Goal: Check status: Check status

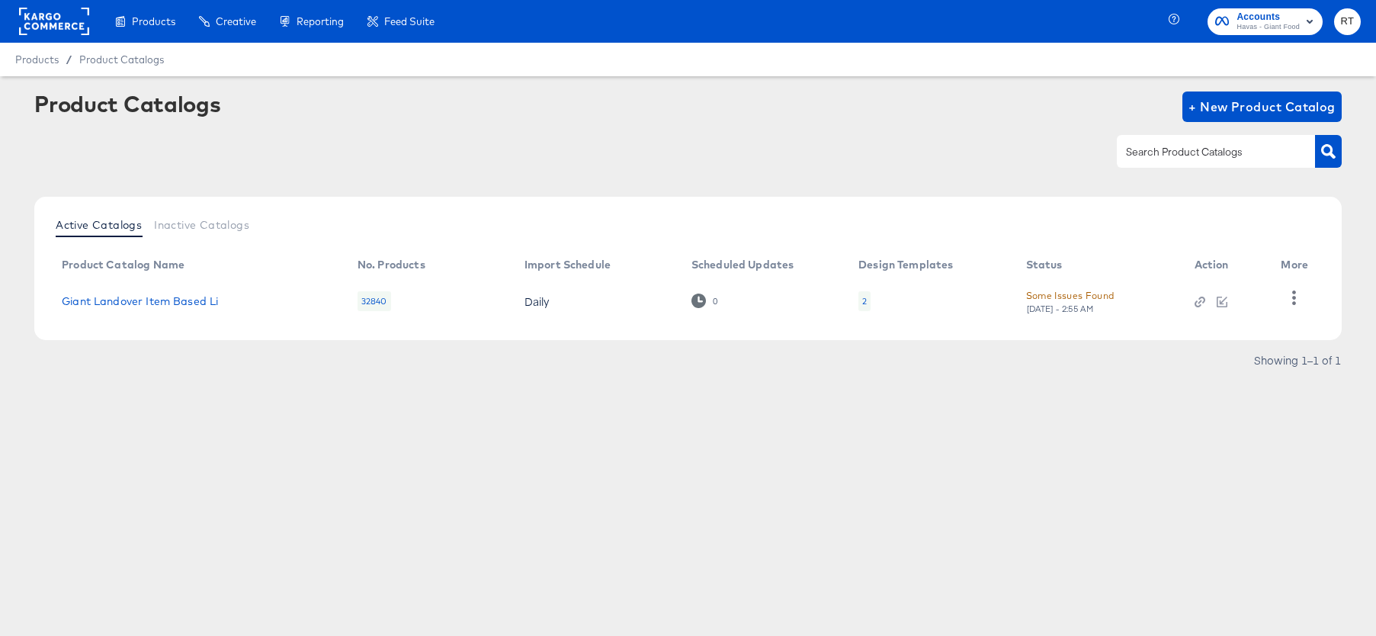
click at [451, 175] on div "Product Catalogs + New Product Catalog" at bounding box center [688, 137] width 1308 height 93
click at [1291, 299] on icon "button" at bounding box center [1294, 298] width 14 height 14
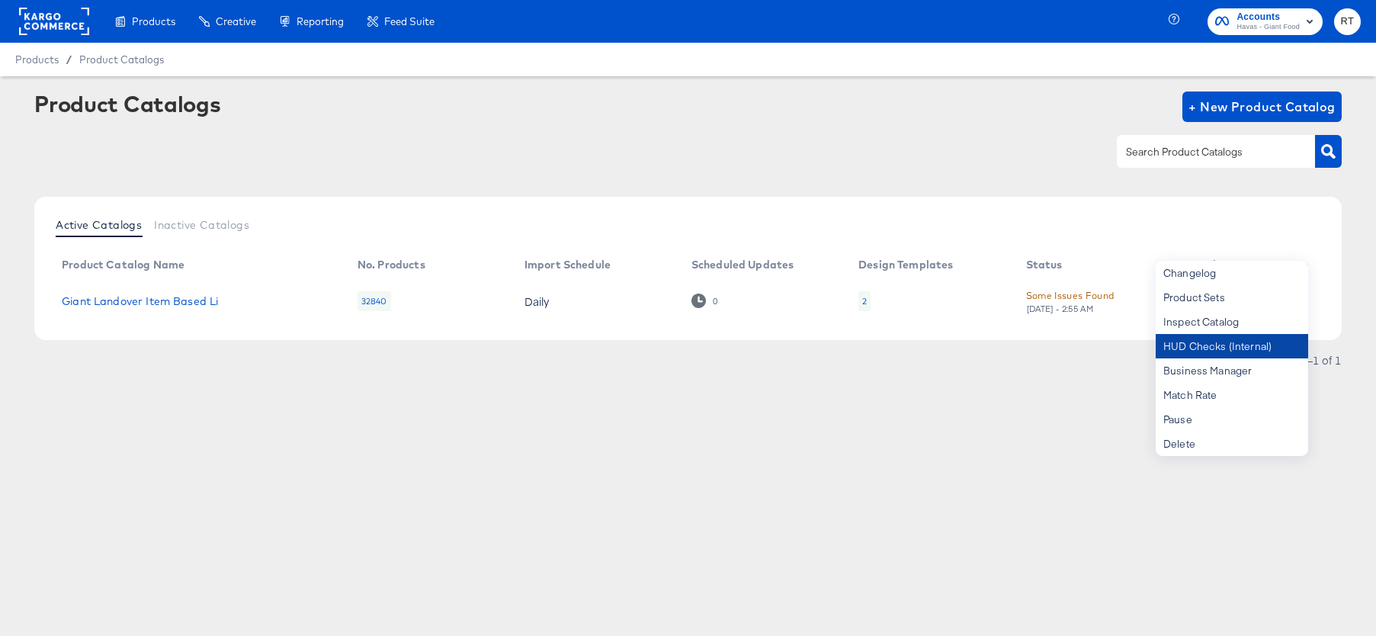
click at [1244, 347] on div "HUD Checks (Internal)" at bounding box center [1232, 346] width 152 height 24
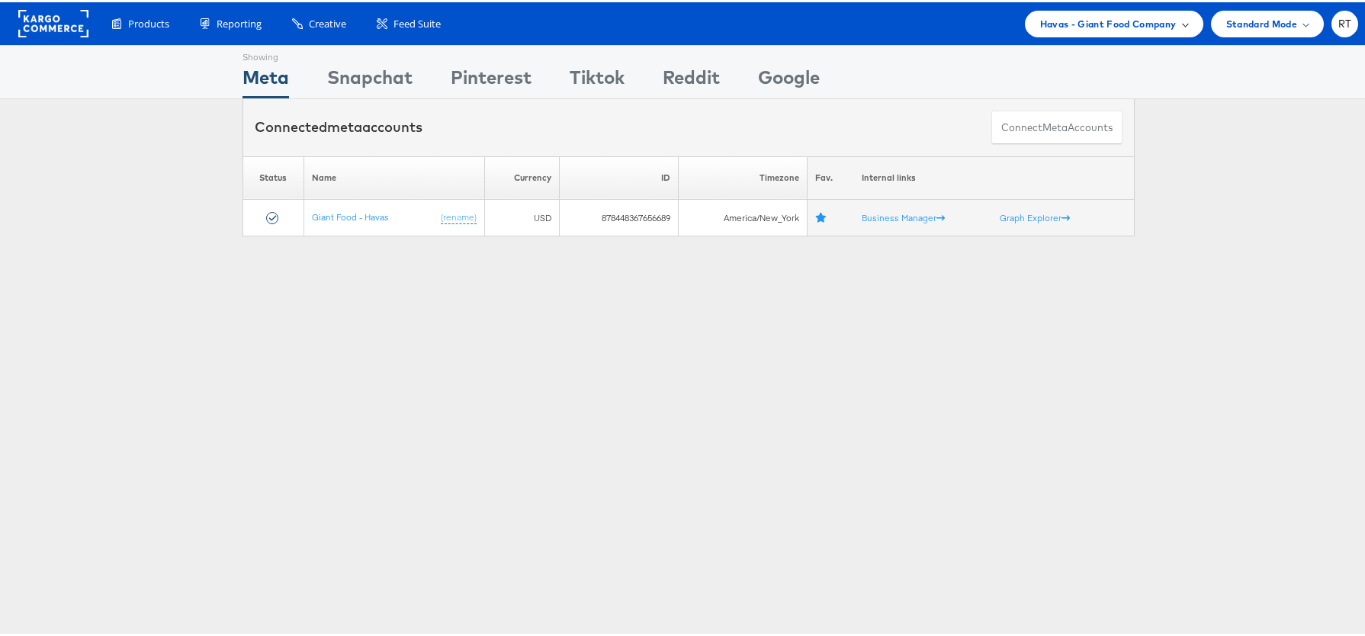
click at [1149, 30] on div "Havas - Giant Food Company" at bounding box center [1114, 21] width 178 height 27
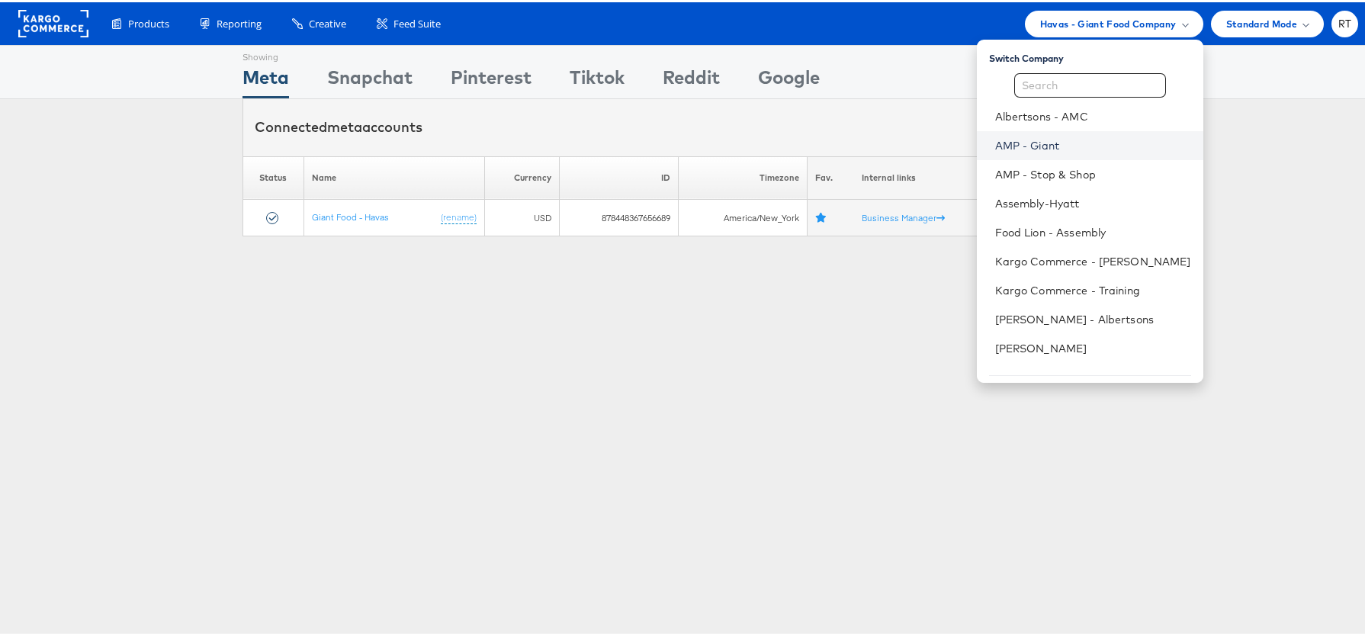
click at [1067, 139] on link "AMP - Giant" at bounding box center [1093, 143] width 196 height 15
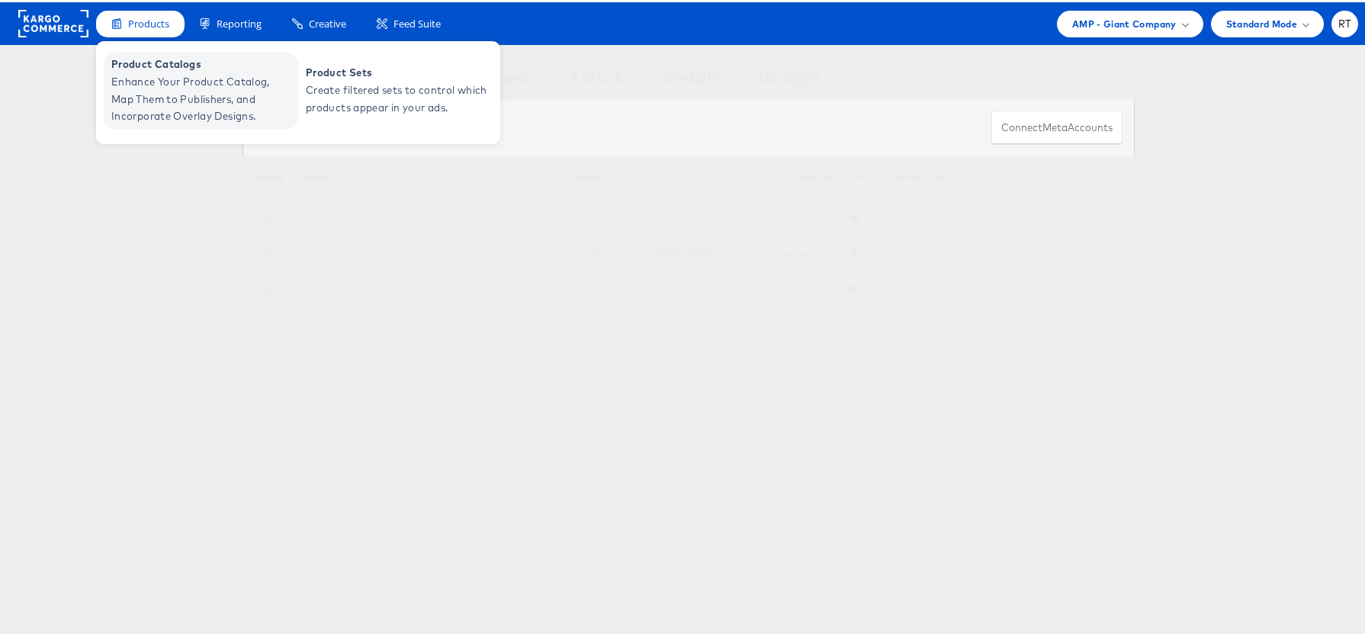
click at [168, 91] on span "Enhance Your Product Catalog, Map Them to Publishers, and Incorporate Overlay D…" at bounding box center [202, 97] width 183 height 52
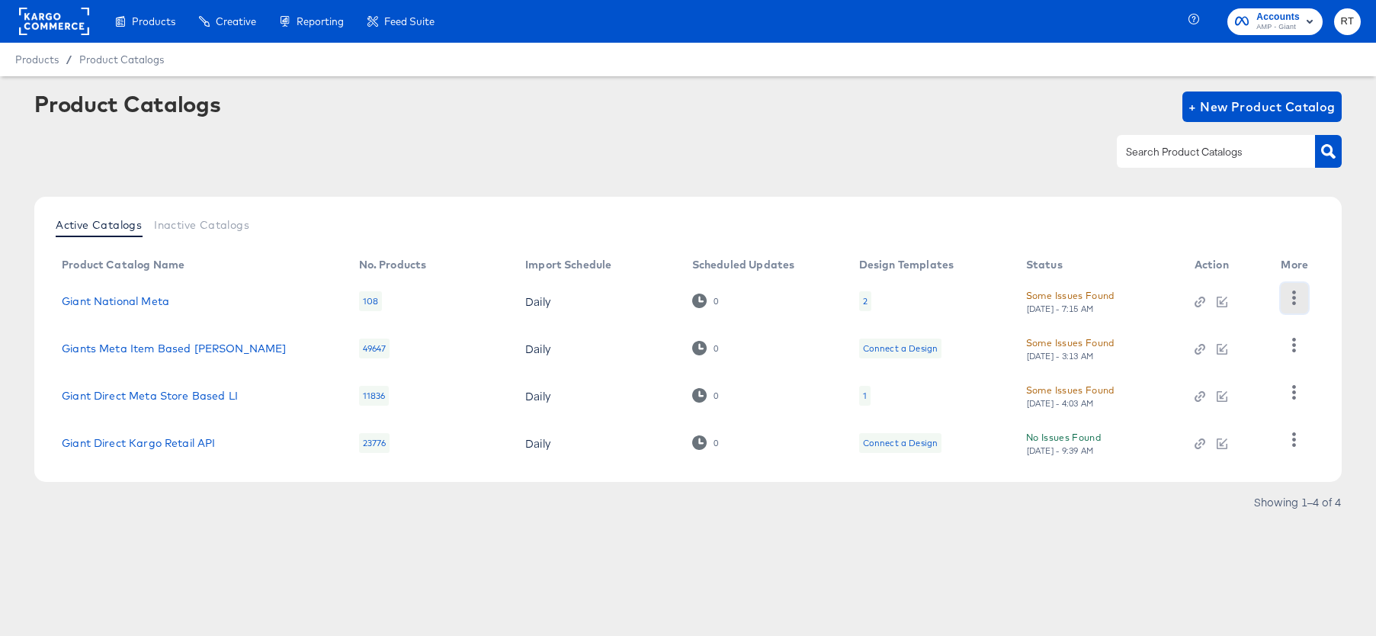
click at [1295, 300] on icon "button" at bounding box center [1294, 298] width 14 height 14
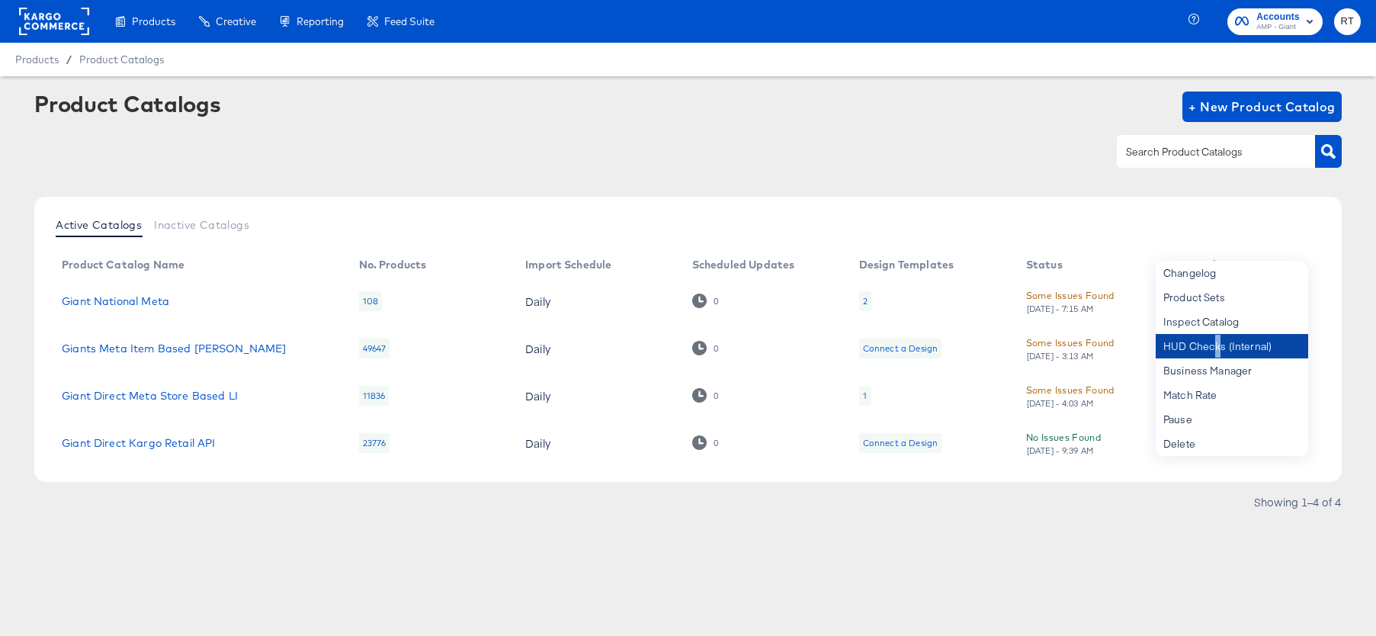
click at [1218, 348] on div "HUD Checks (Internal)" at bounding box center [1232, 346] width 152 height 24
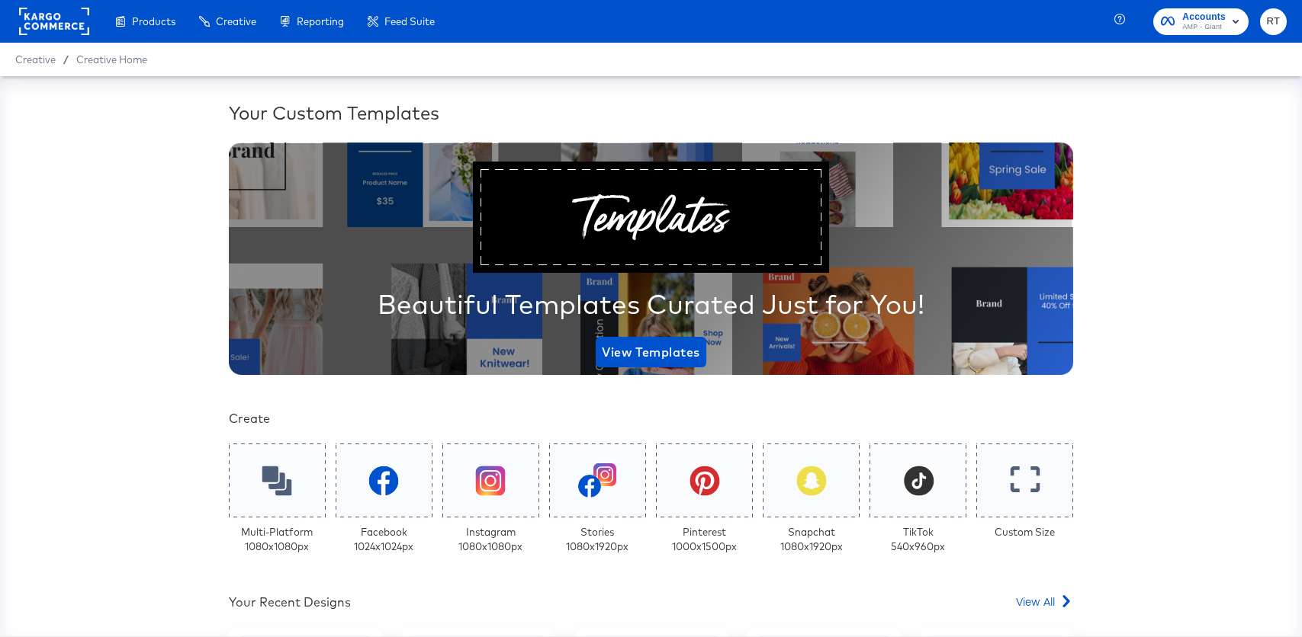
click at [62, 22] on rect at bounding box center [54, 21] width 70 height 27
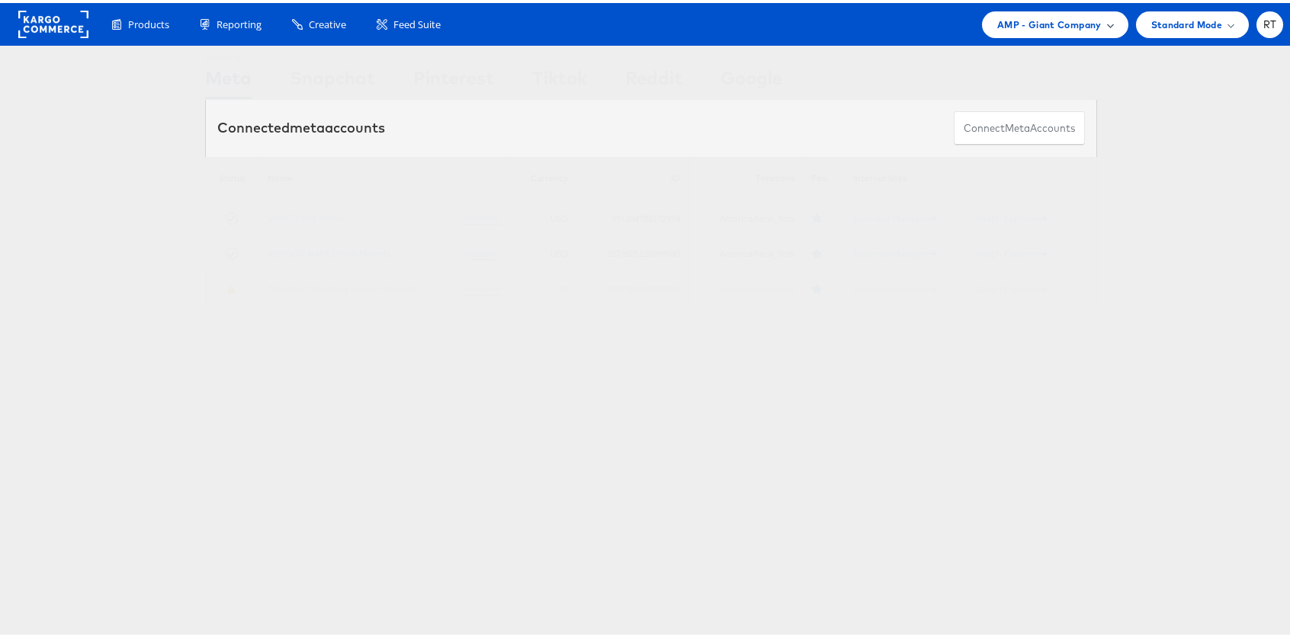
click at [1071, 24] on span "AMP - Giant Company" at bounding box center [1049, 22] width 104 height 16
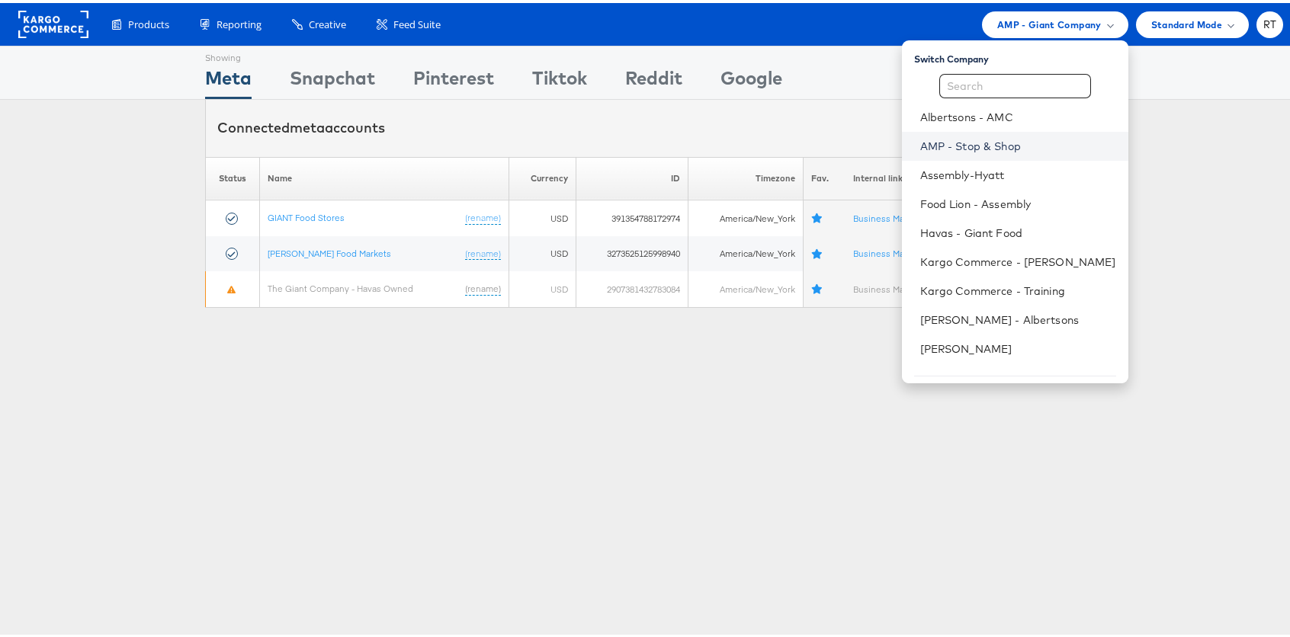
click at [1029, 140] on link "AMP - Stop & Shop" at bounding box center [1018, 143] width 196 height 15
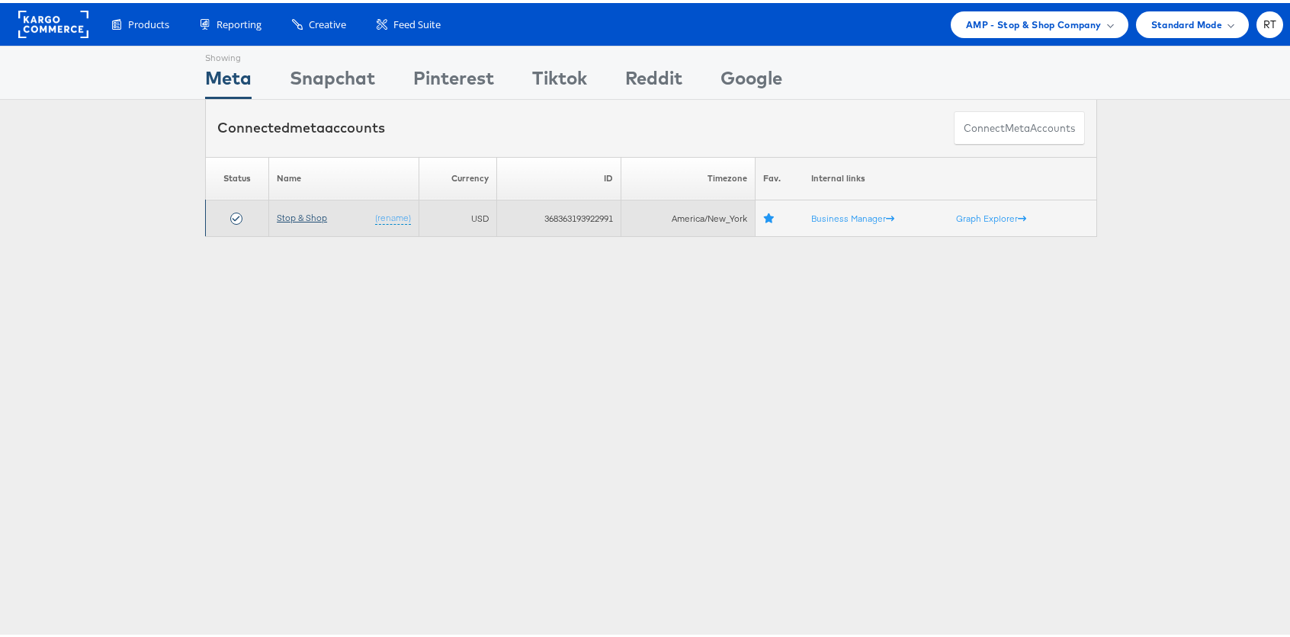
click at [287, 217] on link "Stop & Shop" at bounding box center [302, 214] width 50 height 11
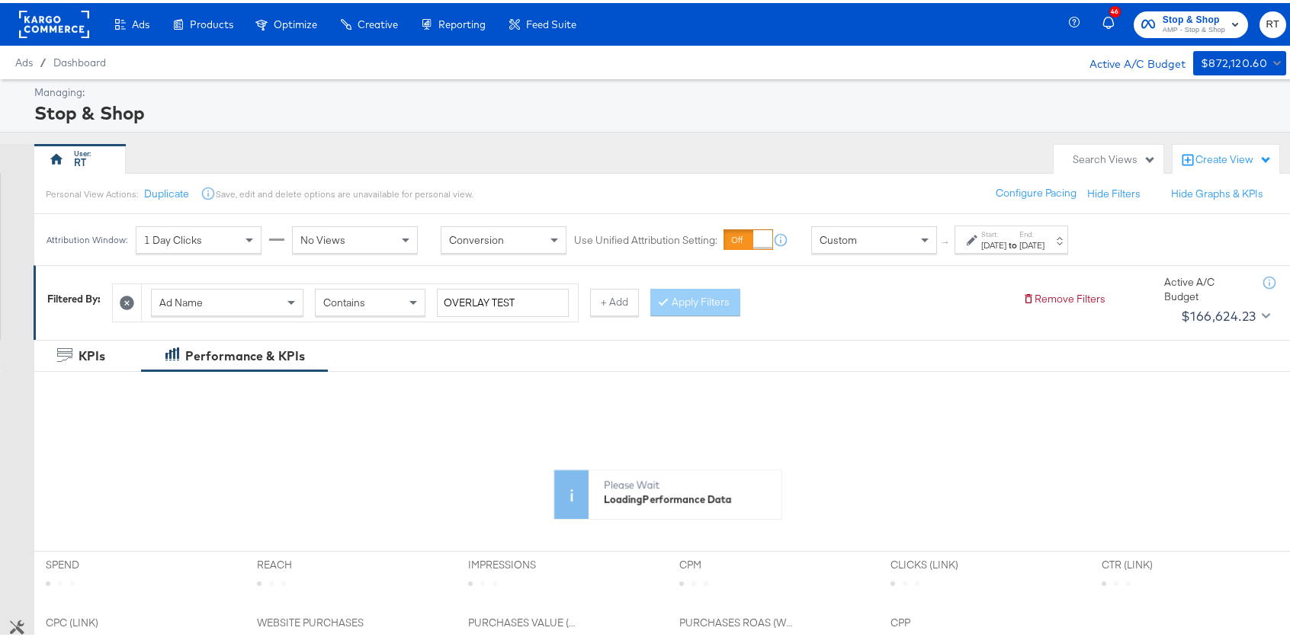
scroll to position [509, 0]
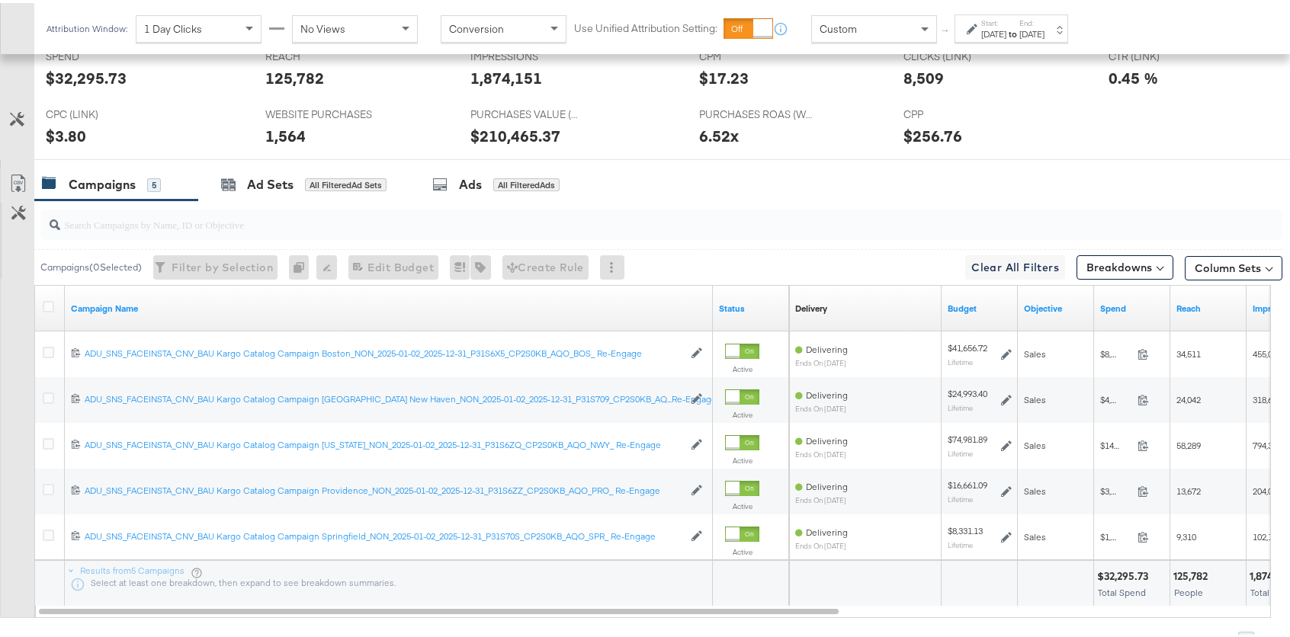
click at [1068, 18] on div "Start: Jul 9th 2025 to End: Aug 20th 2025" at bounding box center [1012, 25] width 114 height 28
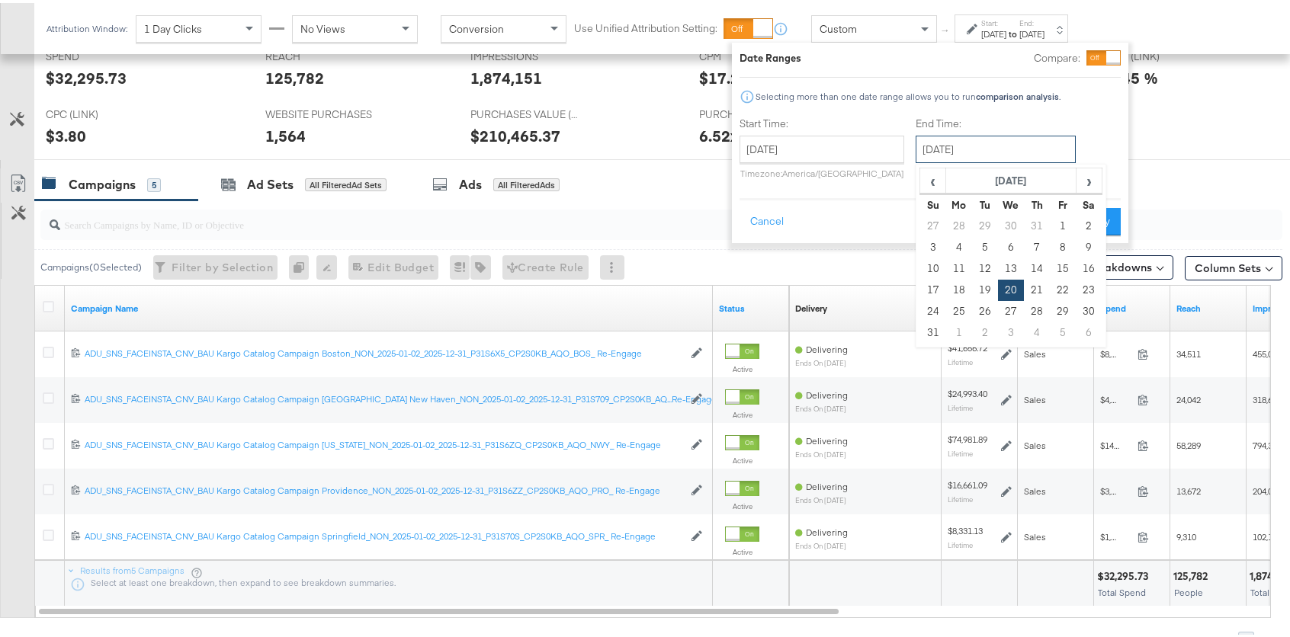
click at [1028, 148] on input "August 20th 2025" at bounding box center [996, 146] width 160 height 27
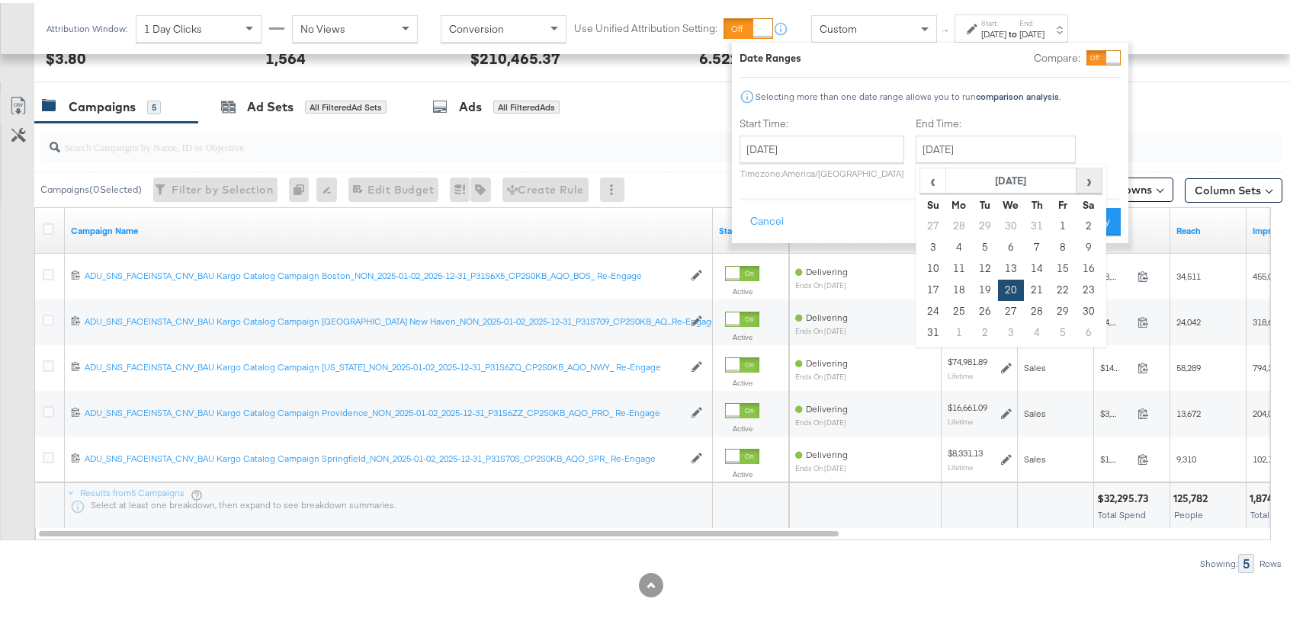
click at [1085, 177] on span "›" at bounding box center [1089, 177] width 24 height 23
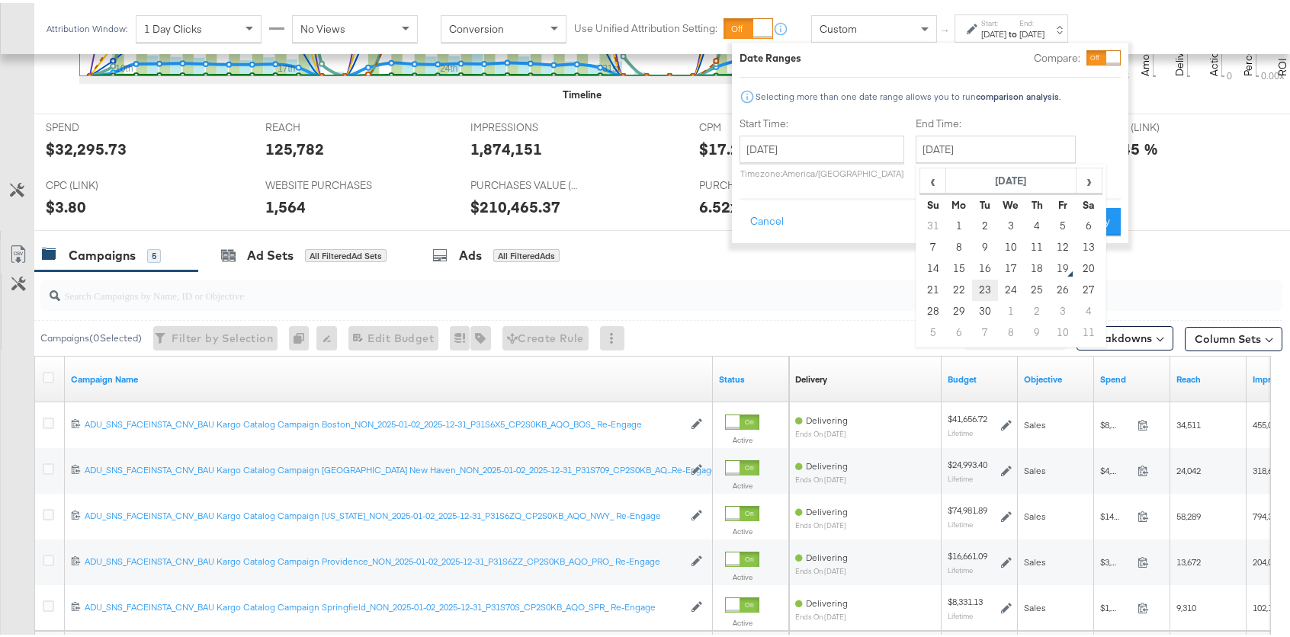
scroll to position [735, 0]
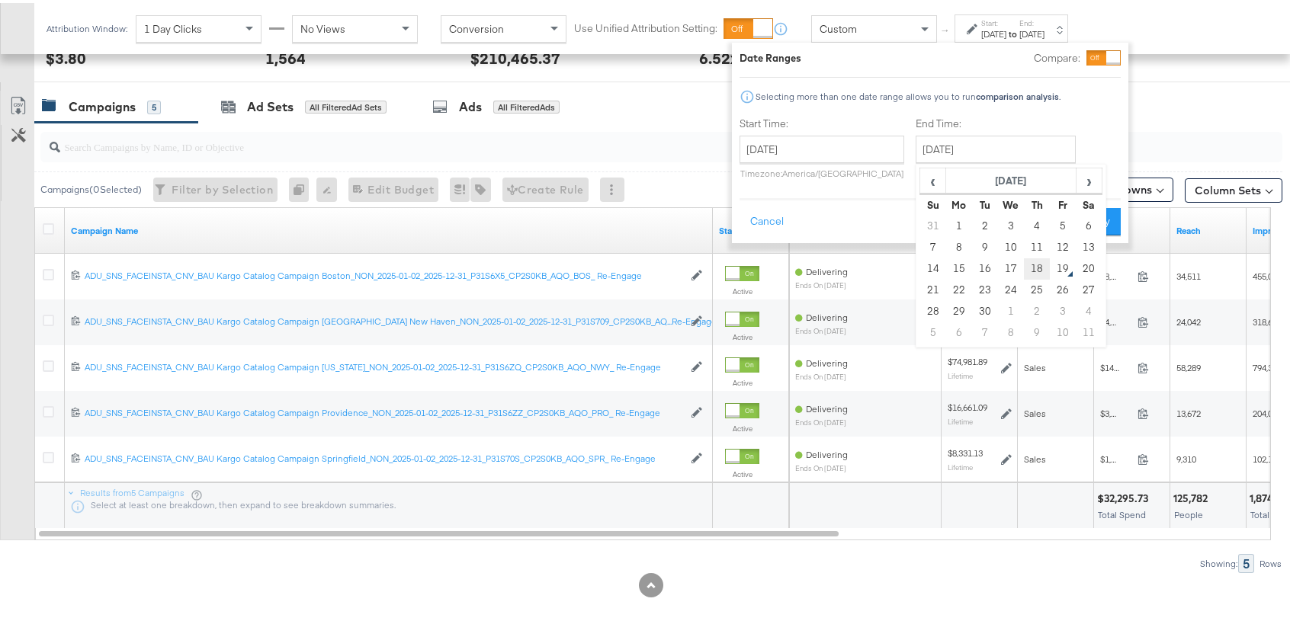
click at [1031, 264] on td "18" at bounding box center [1037, 265] width 26 height 21
type input "September 18th 2025"
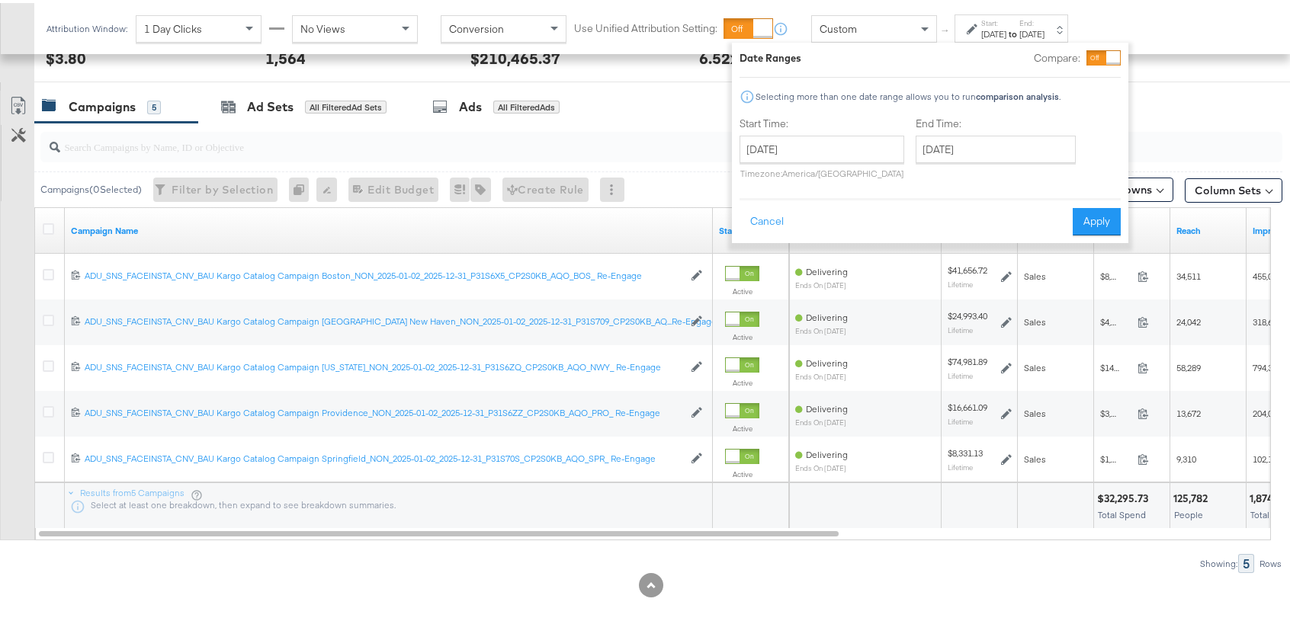
drag, startPoint x: 1096, startPoint y: 228, endPoint x: 1104, endPoint y: 5, distance: 222.8
click at [1096, 228] on button "Apply" at bounding box center [1097, 218] width 48 height 27
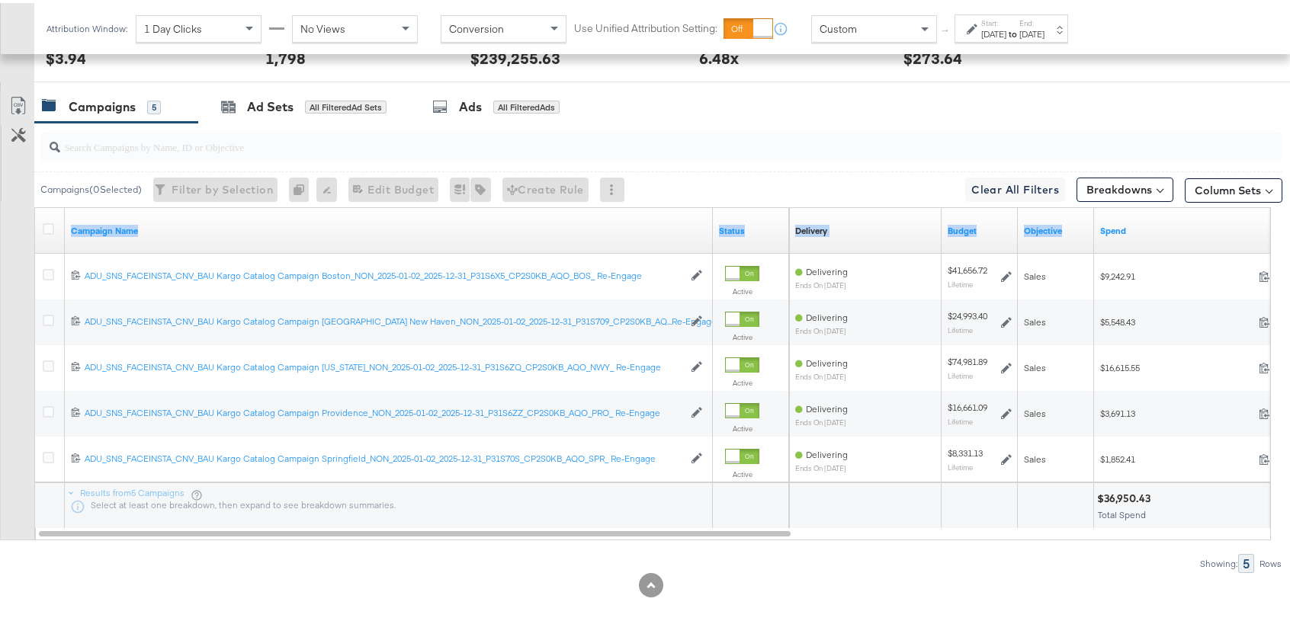
drag, startPoint x: 1167, startPoint y: 216, endPoint x: 1293, endPoint y: 215, distance: 125.8
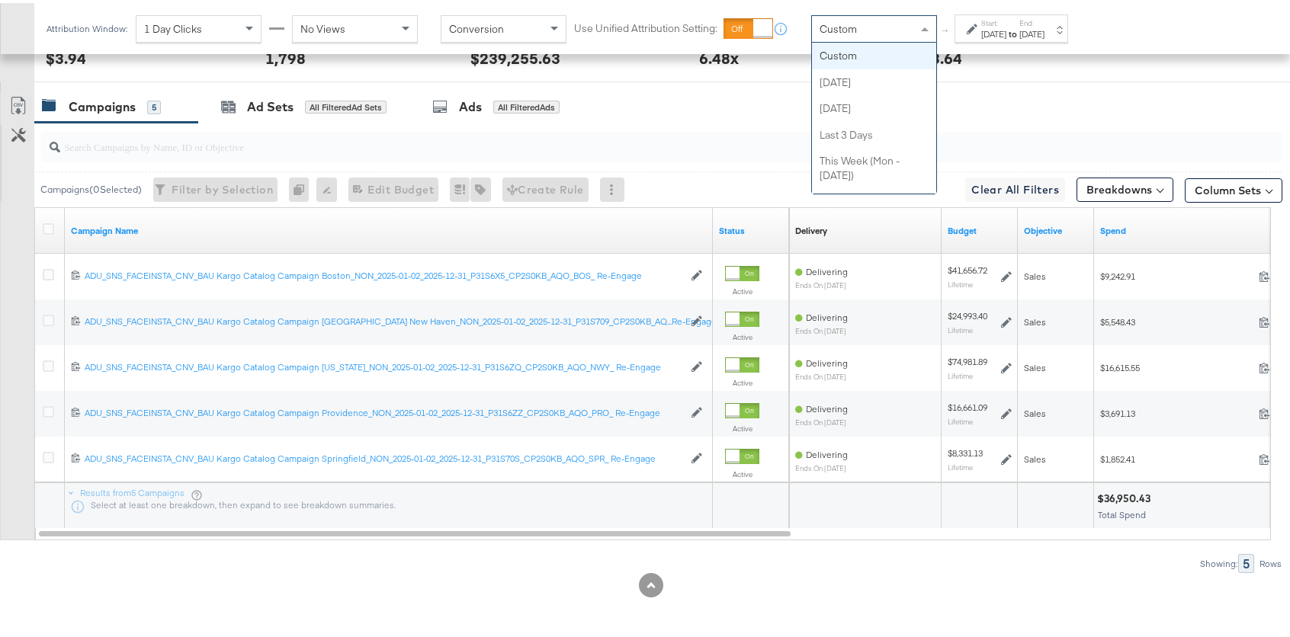
click at [912, 27] on div "Custom" at bounding box center [874, 26] width 124 height 26
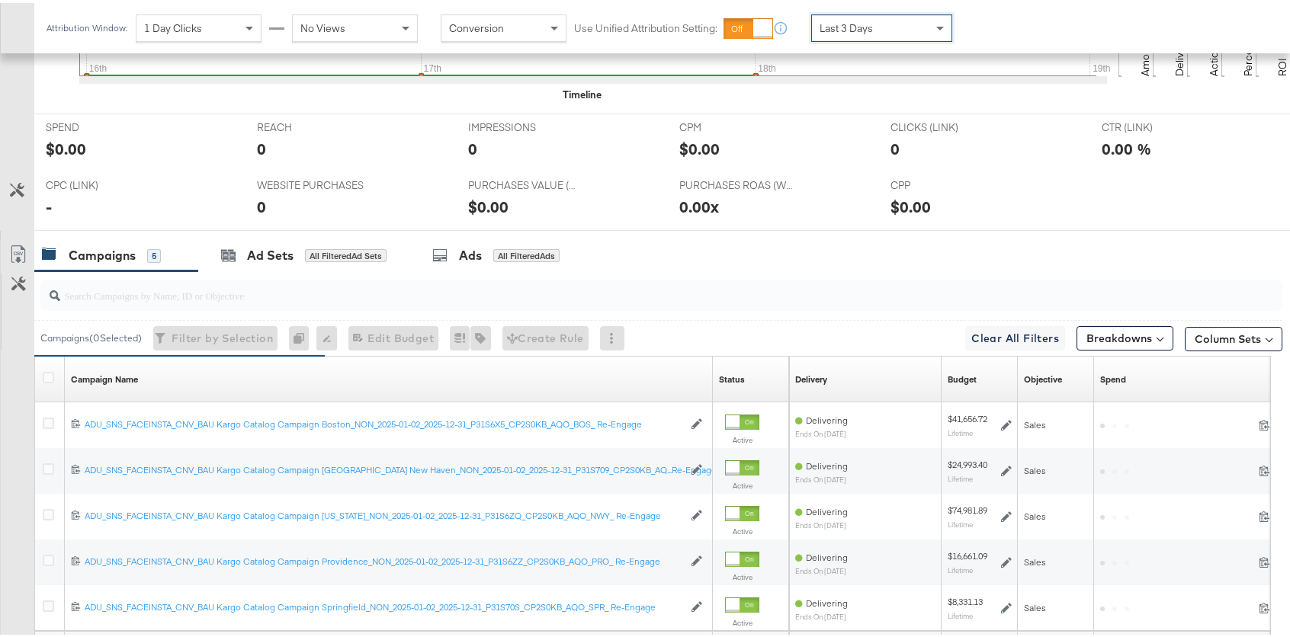
scroll to position [734, 0]
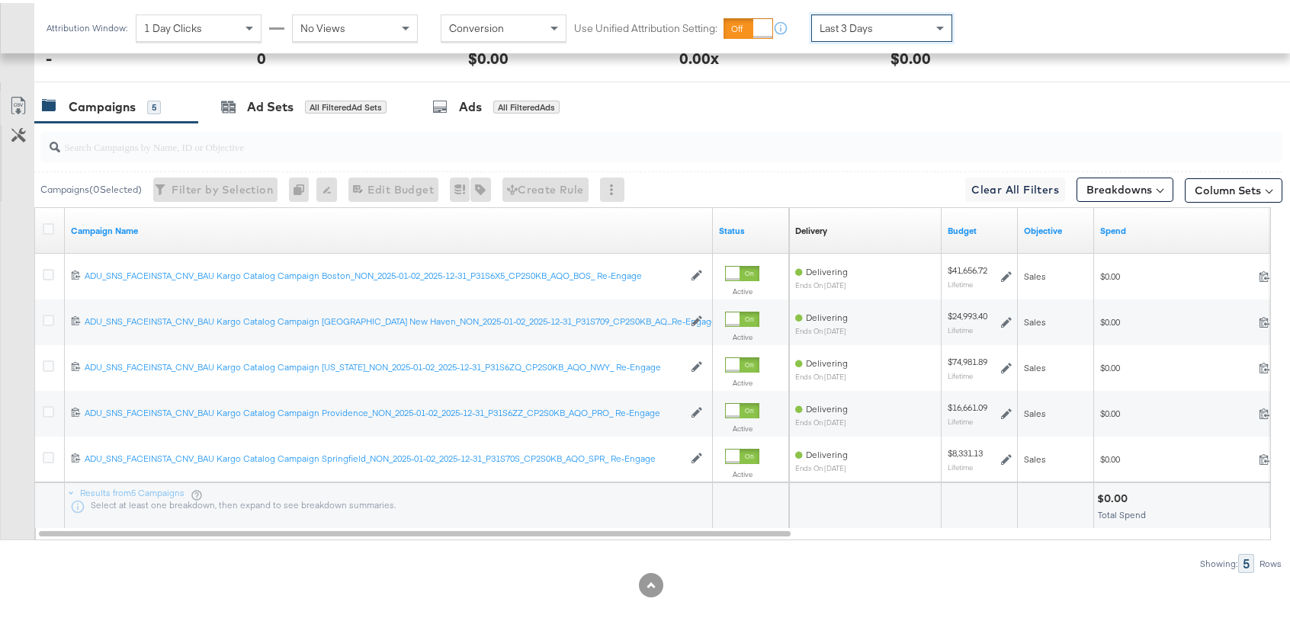
click at [866, 18] on span "Last 3 Days" at bounding box center [846, 25] width 53 height 14
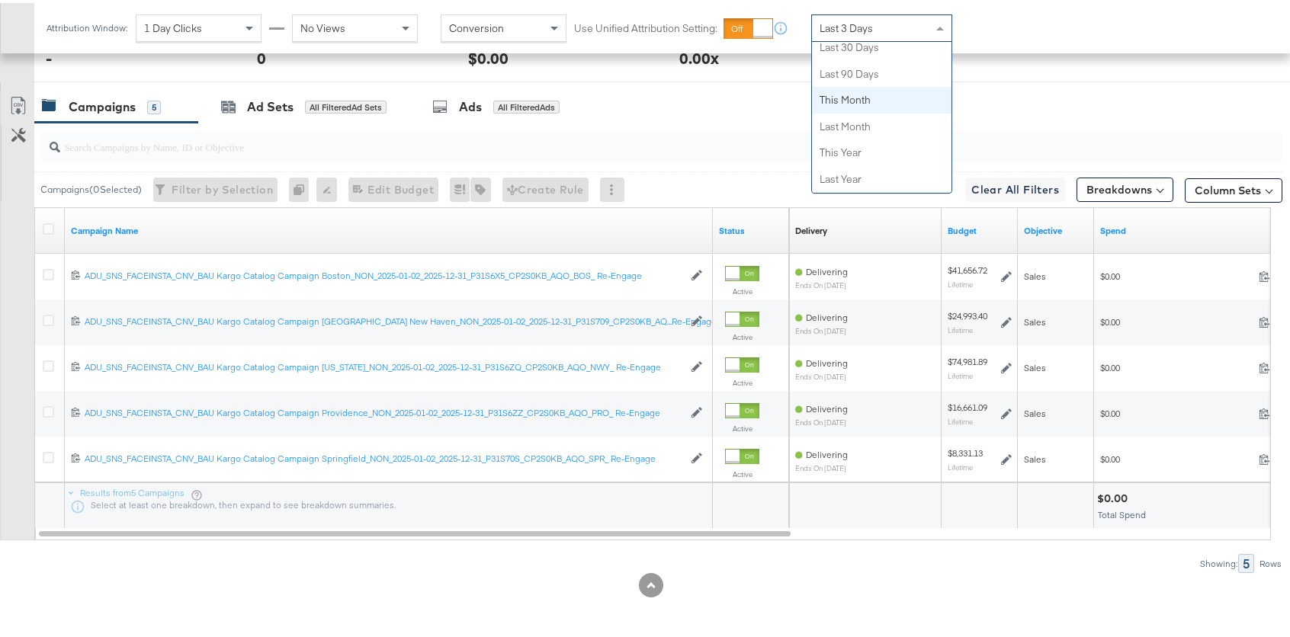
scroll to position [0, 0]
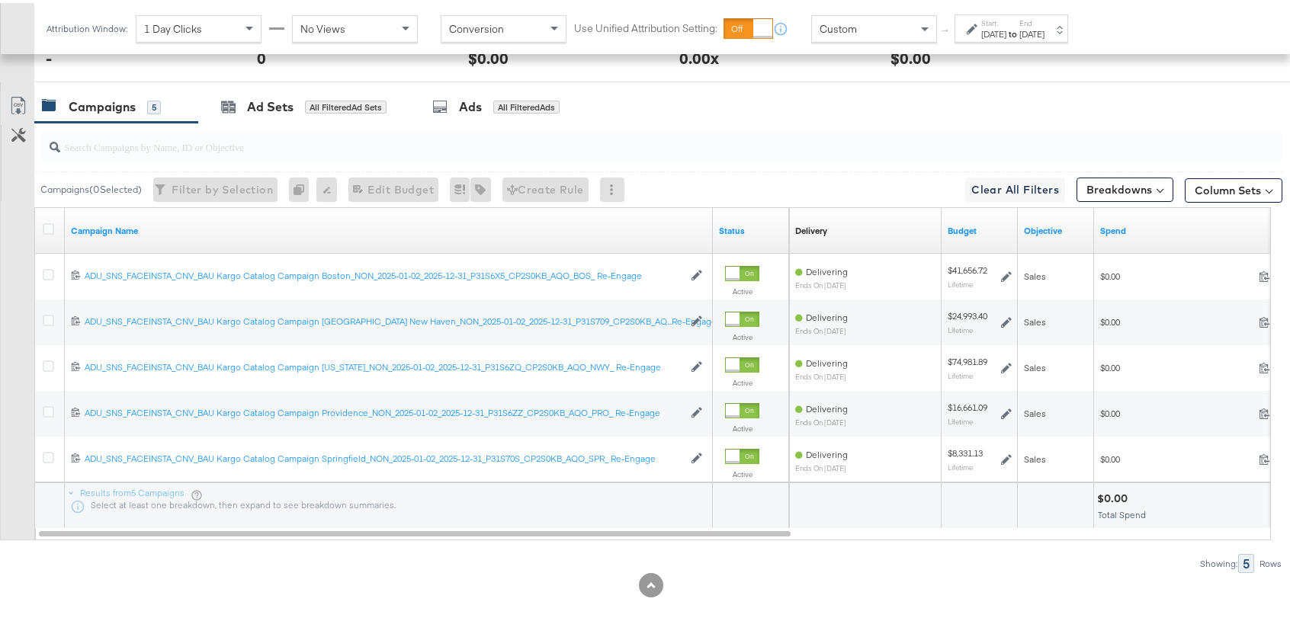
click at [1003, 29] on div "Sep 19th 2025" at bounding box center [993, 31] width 25 height 12
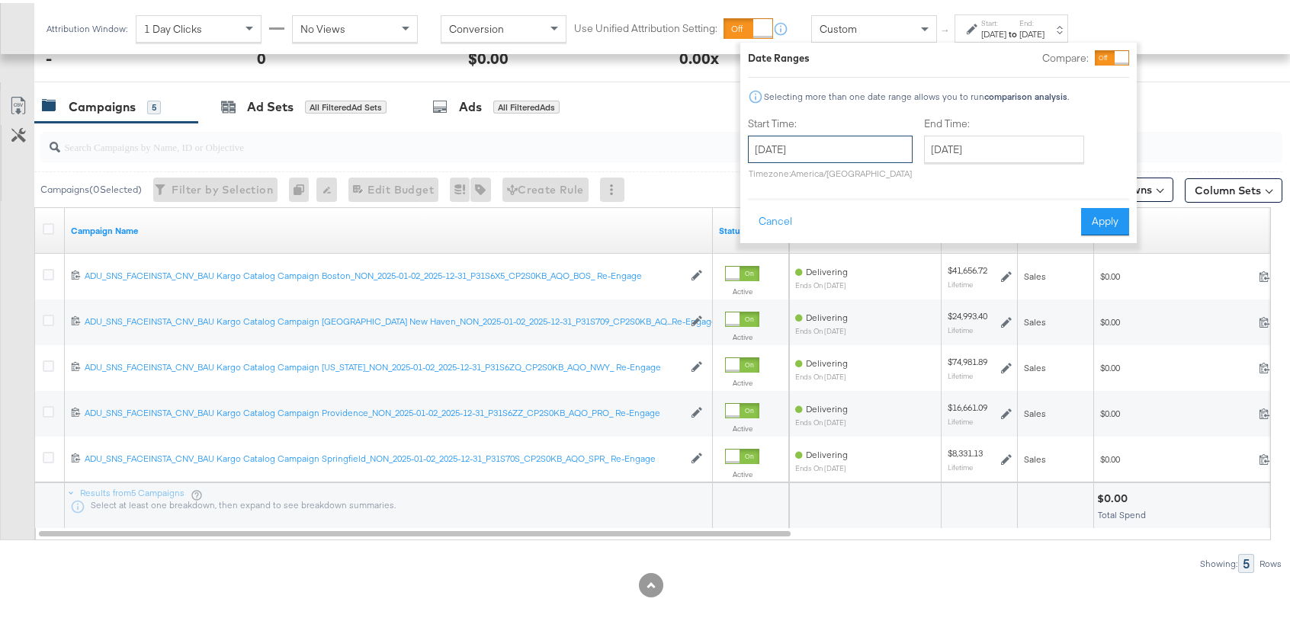
click at [811, 152] on input "September 19th 2025" at bounding box center [830, 146] width 165 height 27
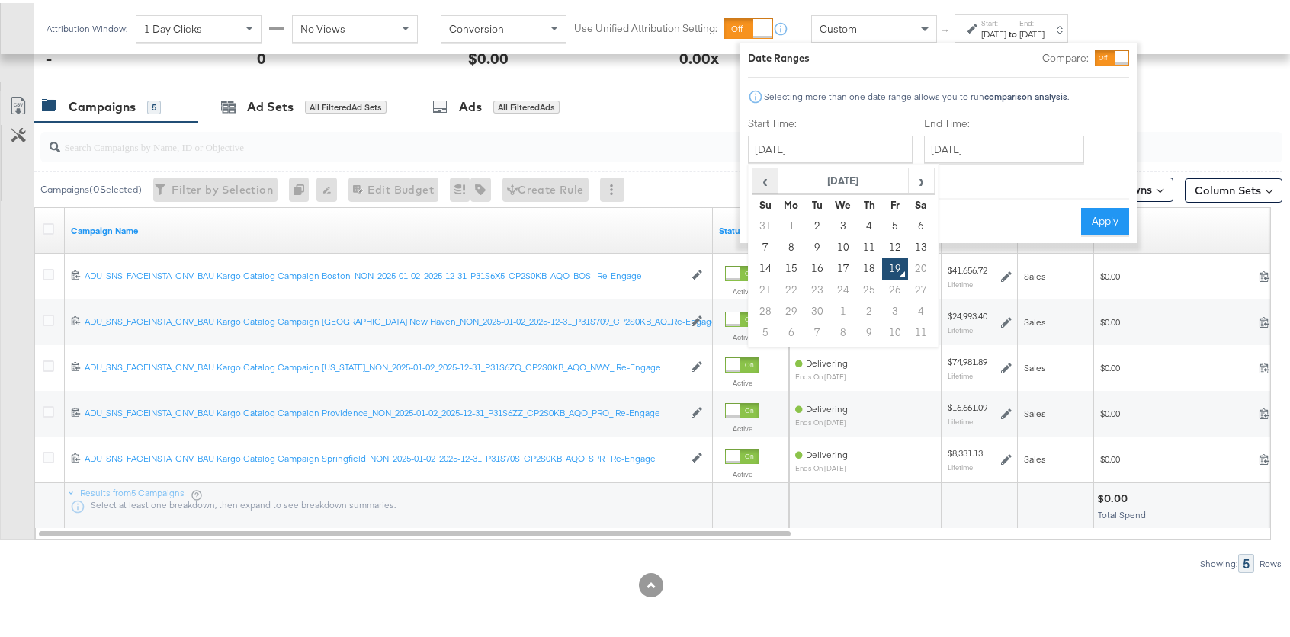
click at [768, 181] on span "‹" at bounding box center [765, 177] width 24 height 23
click at [764, 244] on td "1" at bounding box center [766, 244] width 26 height 21
type input "June 1st 2025"
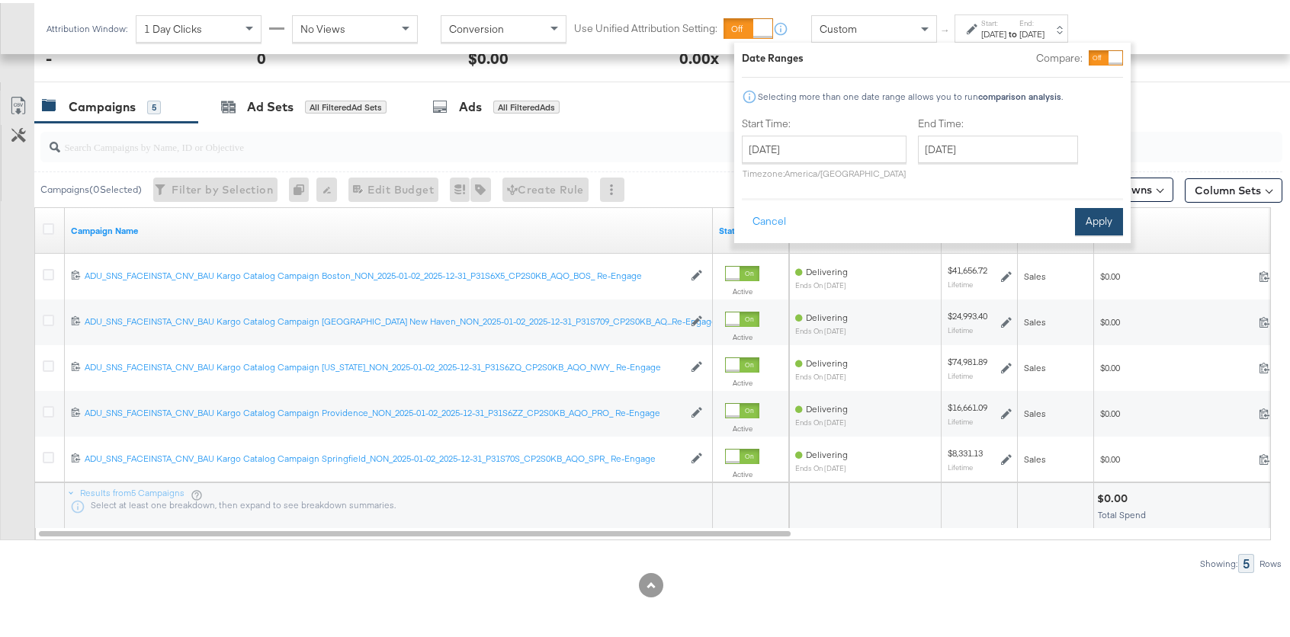
click at [1089, 220] on button "Apply" at bounding box center [1099, 218] width 48 height 27
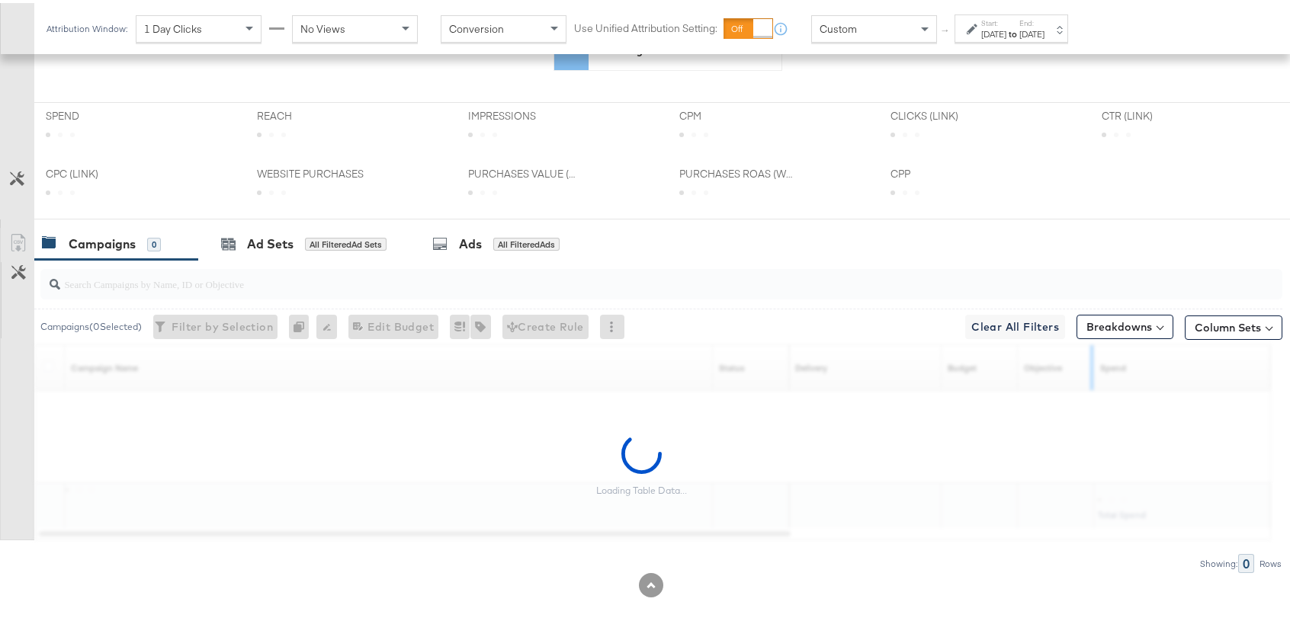
scroll to position [586, 0]
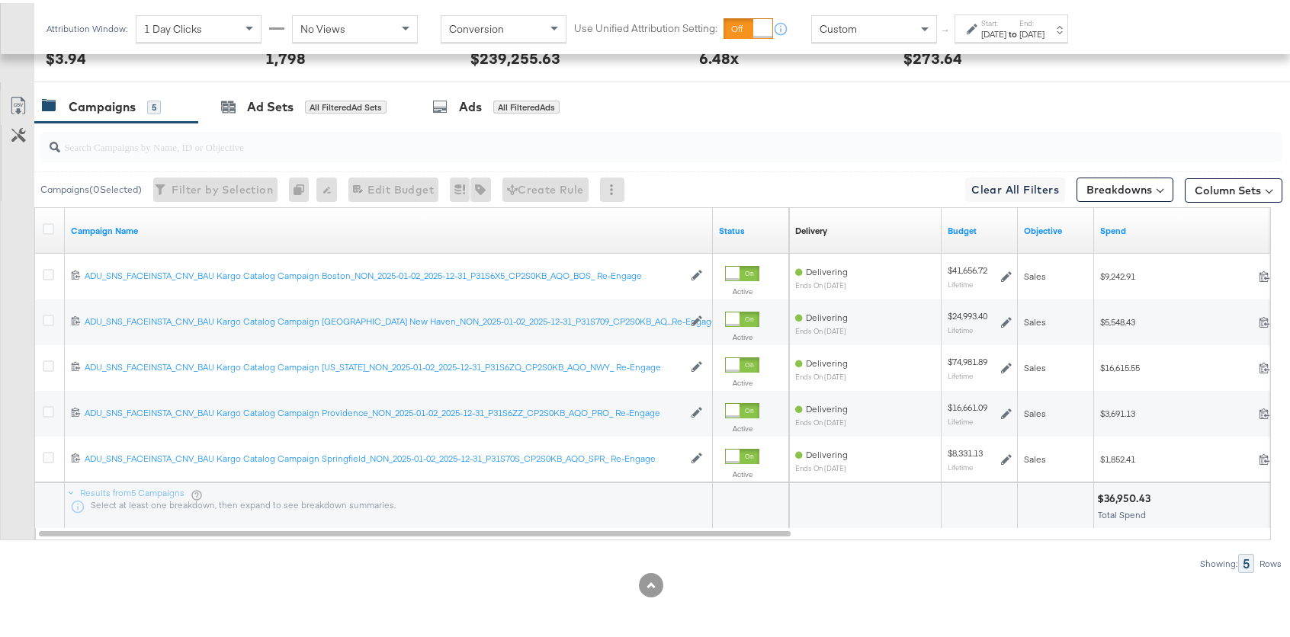
click at [1006, 31] on div "Jun 1st 2025" at bounding box center [993, 31] width 25 height 12
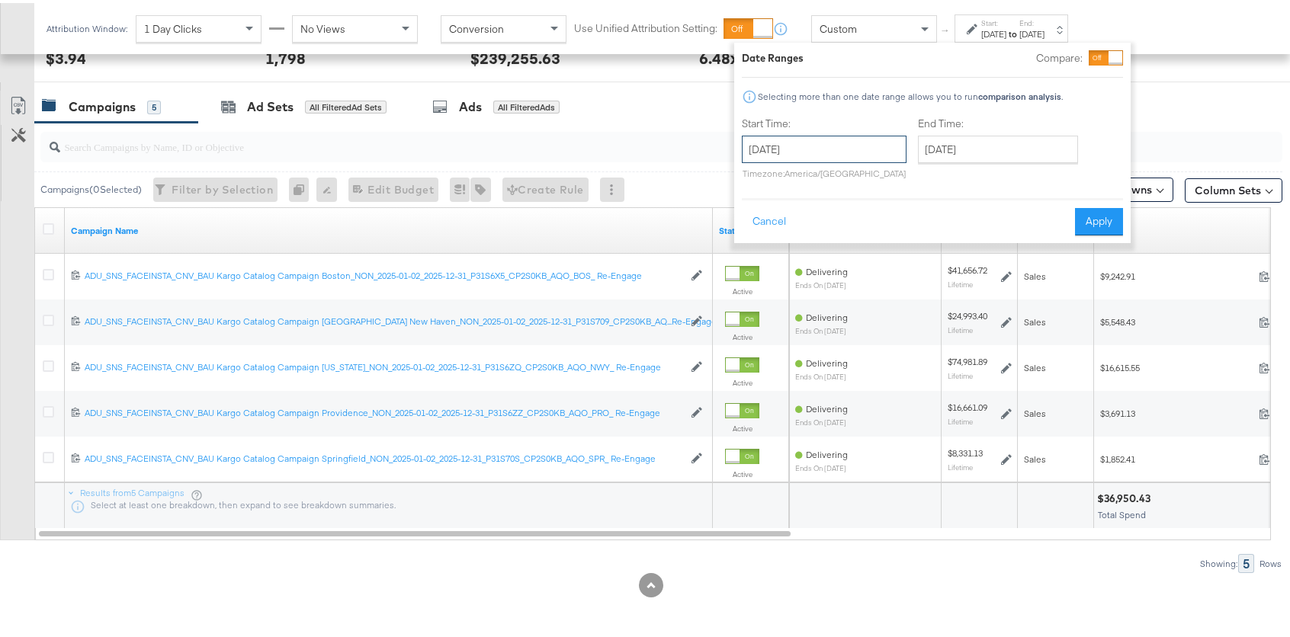
drag, startPoint x: 801, startPoint y: 137, endPoint x: 805, endPoint y: 170, distance: 33.0
click at [802, 138] on input "June 1st 2025" at bounding box center [824, 146] width 165 height 27
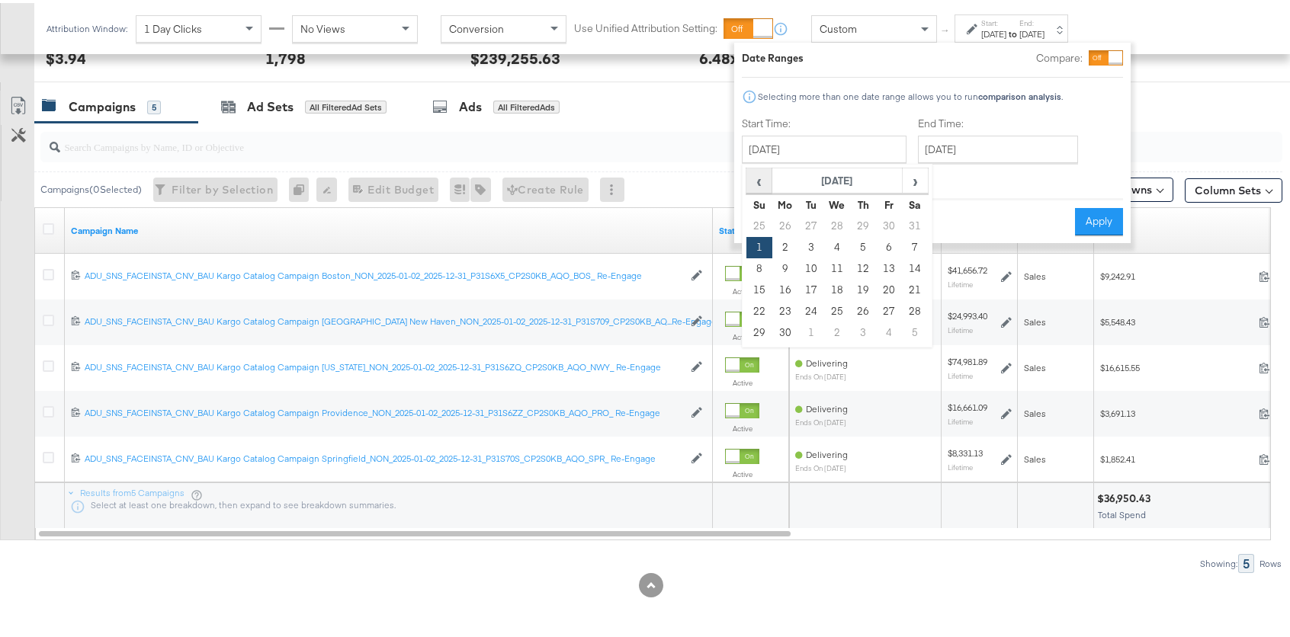
click at [762, 175] on span "‹" at bounding box center [759, 177] width 24 height 23
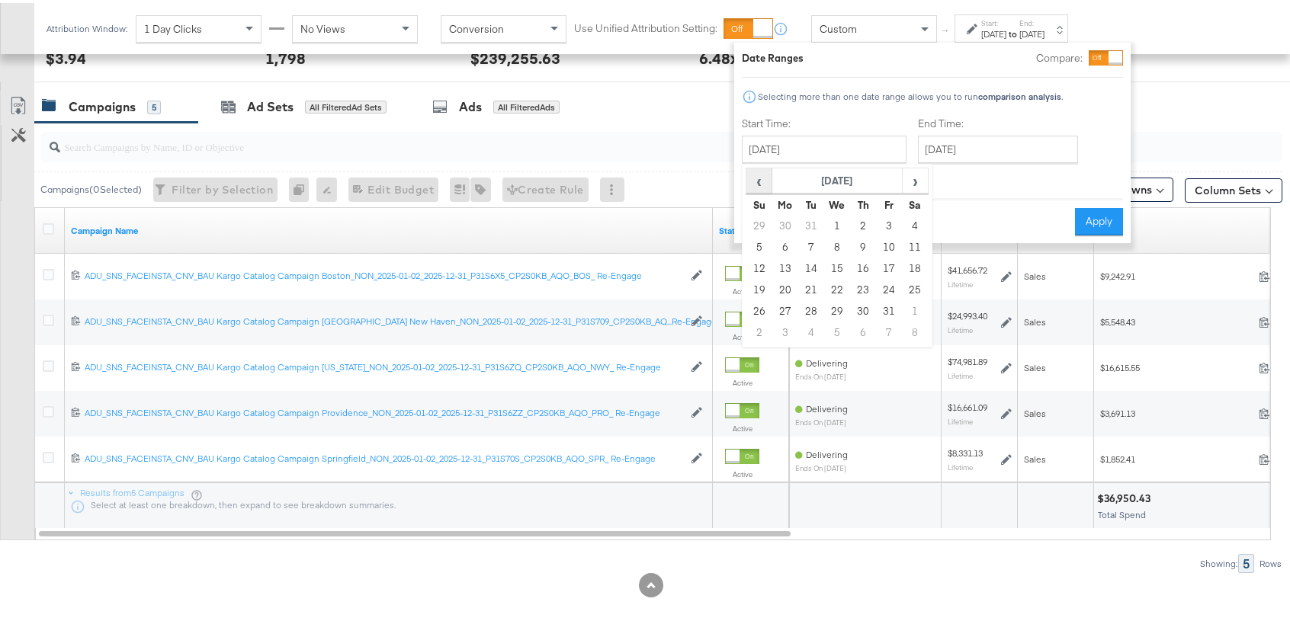
click at [763, 175] on span "‹" at bounding box center [759, 177] width 24 height 23
click at [762, 237] on td "1" at bounding box center [759, 244] width 26 height 21
type input "December 1st 2024"
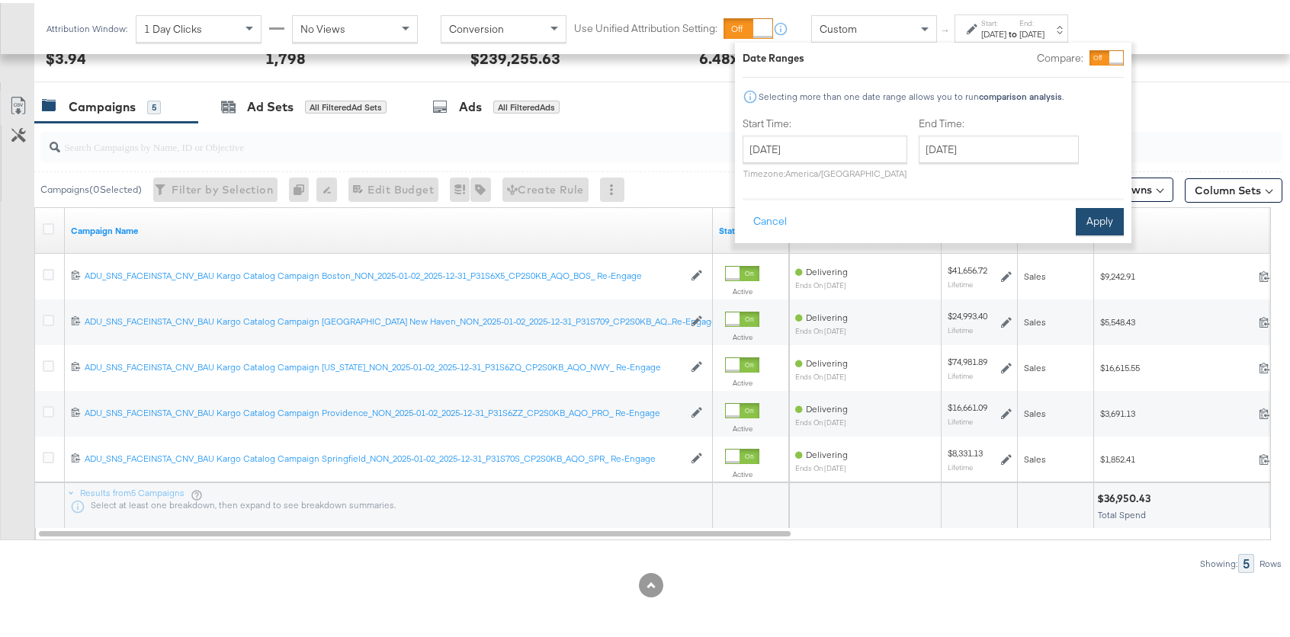
click at [1093, 214] on button "Apply" at bounding box center [1100, 218] width 48 height 27
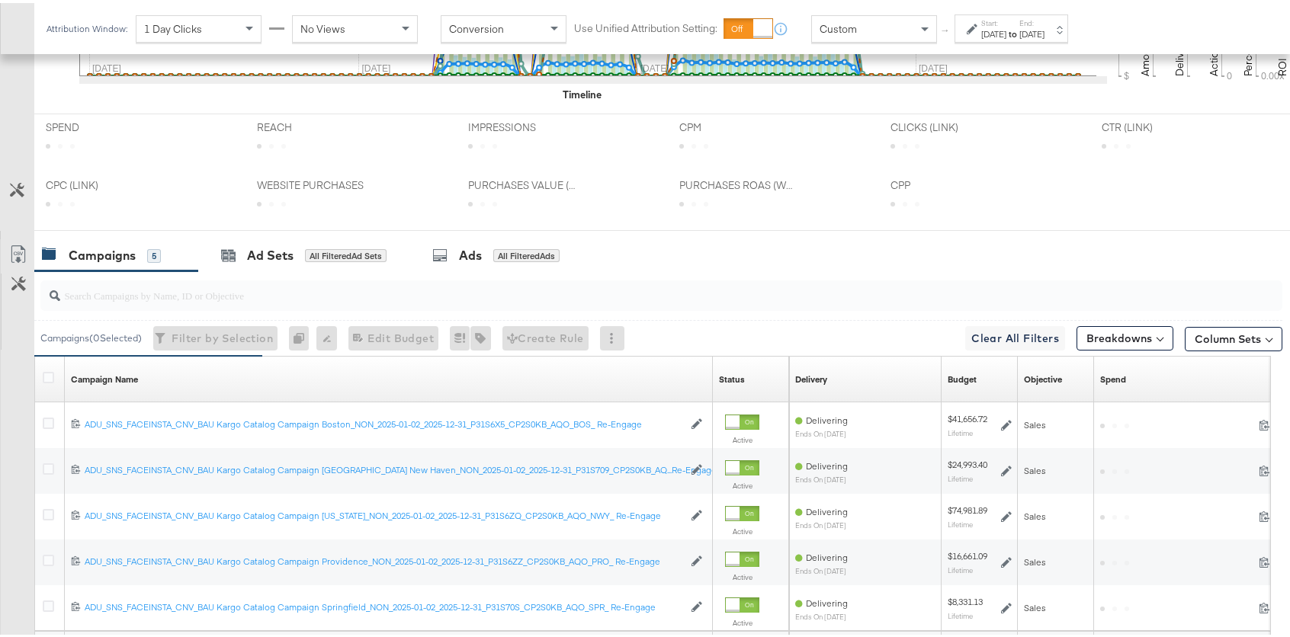
scroll to position [735, 0]
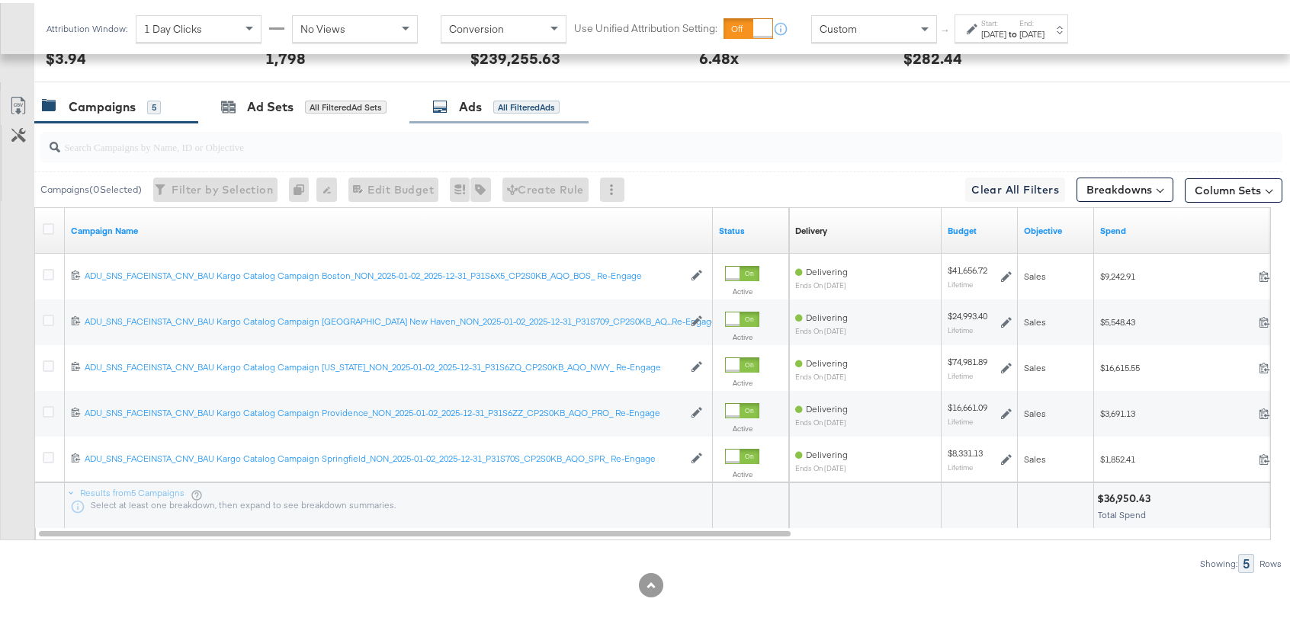
click at [490, 103] on div "Ads All Filtered Ads" at bounding box center [495, 104] width 127 height 18
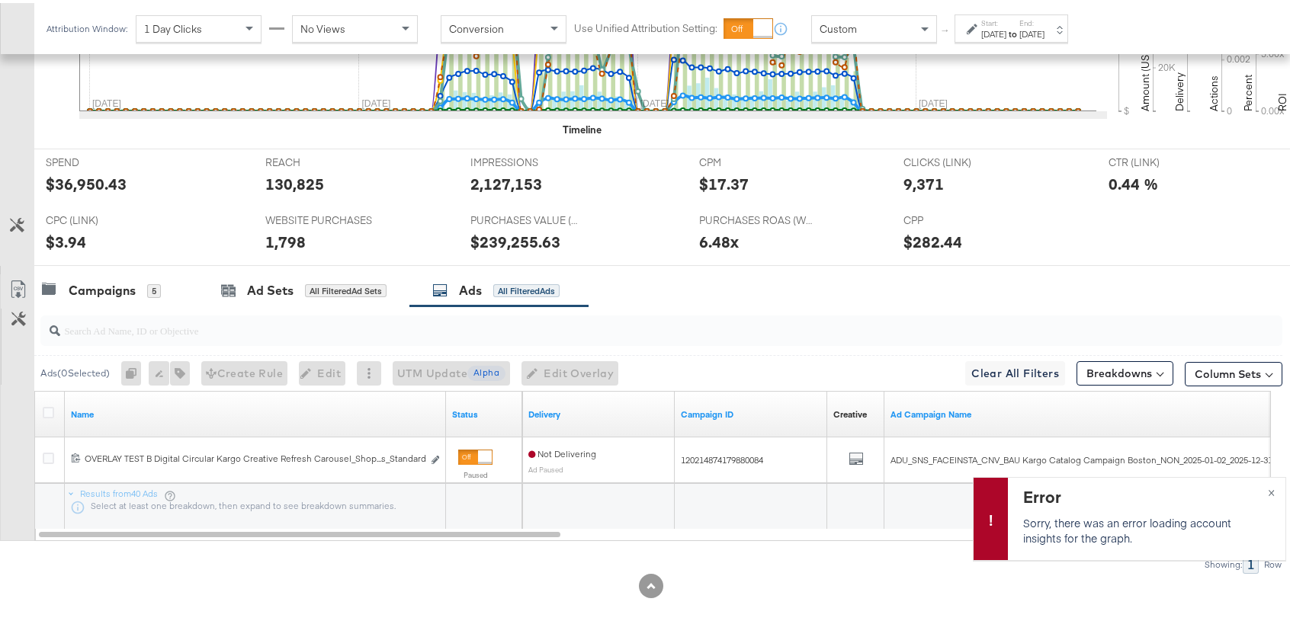
scroll to position [552, 0]
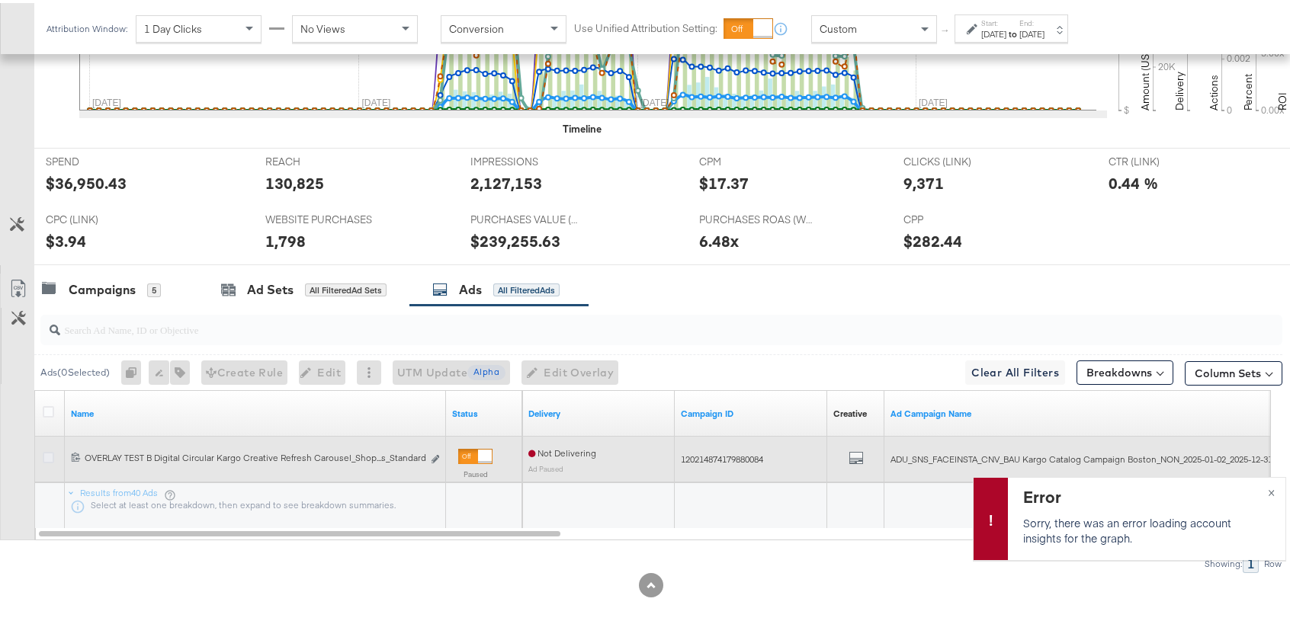
click at [47, 454] on icon at bounding box center [48, 454] width 11 height 11
click at [0, 0] on input "checkbox" at bounding box center [0, 0] width 0 height 0
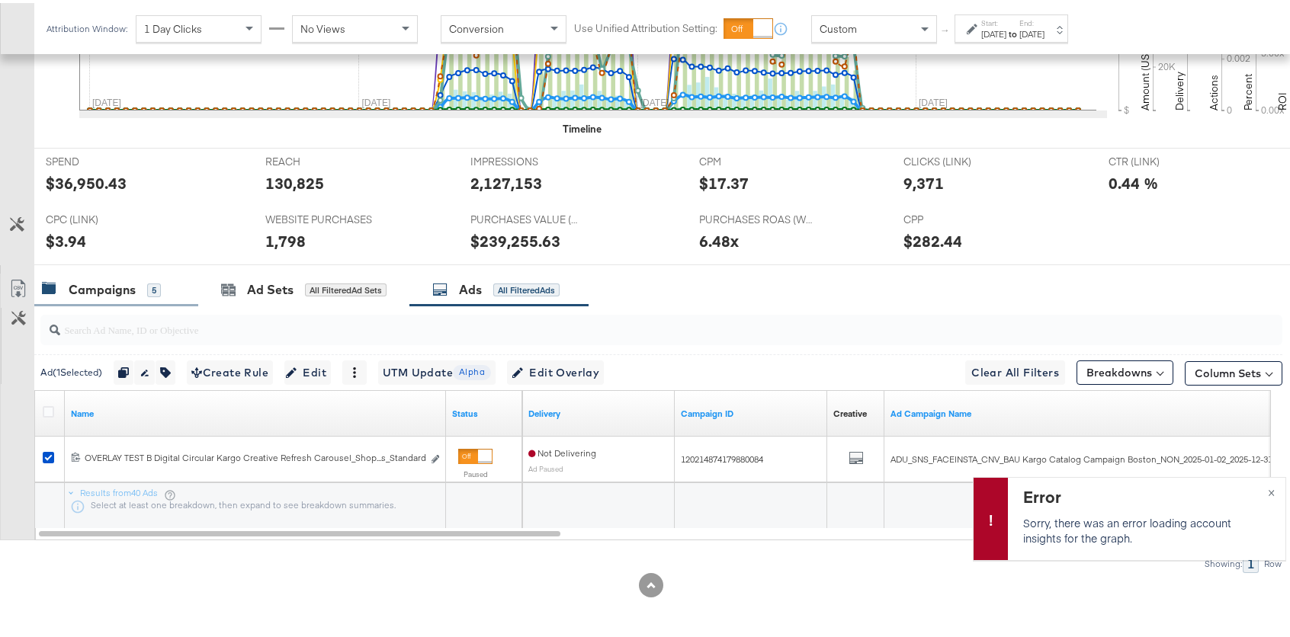
drag, startPoint x: 136, startPoint y: 290, endPoint x: 160, endPoint y: 300, distance: 26.6
click at [136, 290] on div "Campaigns 5" at bounding box center [101, 287] width 119 height 18
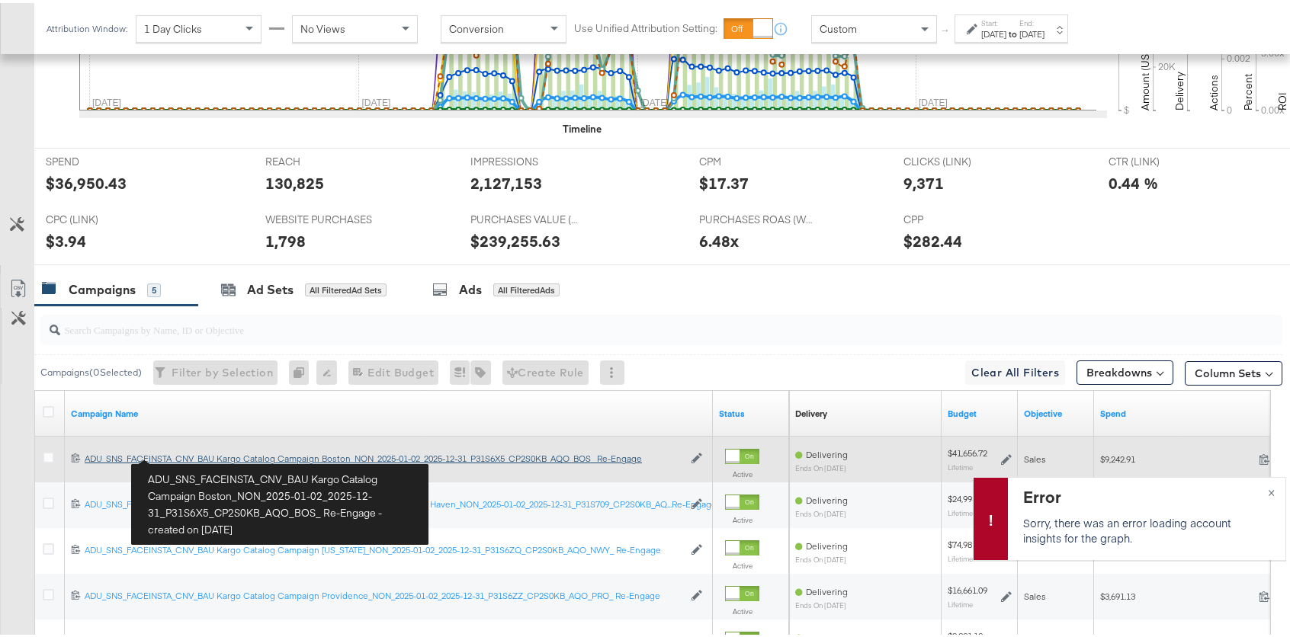
click at [188, 454] on div "ADU_SNS_FACEINSTA_CNV_BAU Kargo Catalog Campaign Boston_NON_2025-01-02_2025-12-…" at bounding box center [384, 456] width 599 height 12
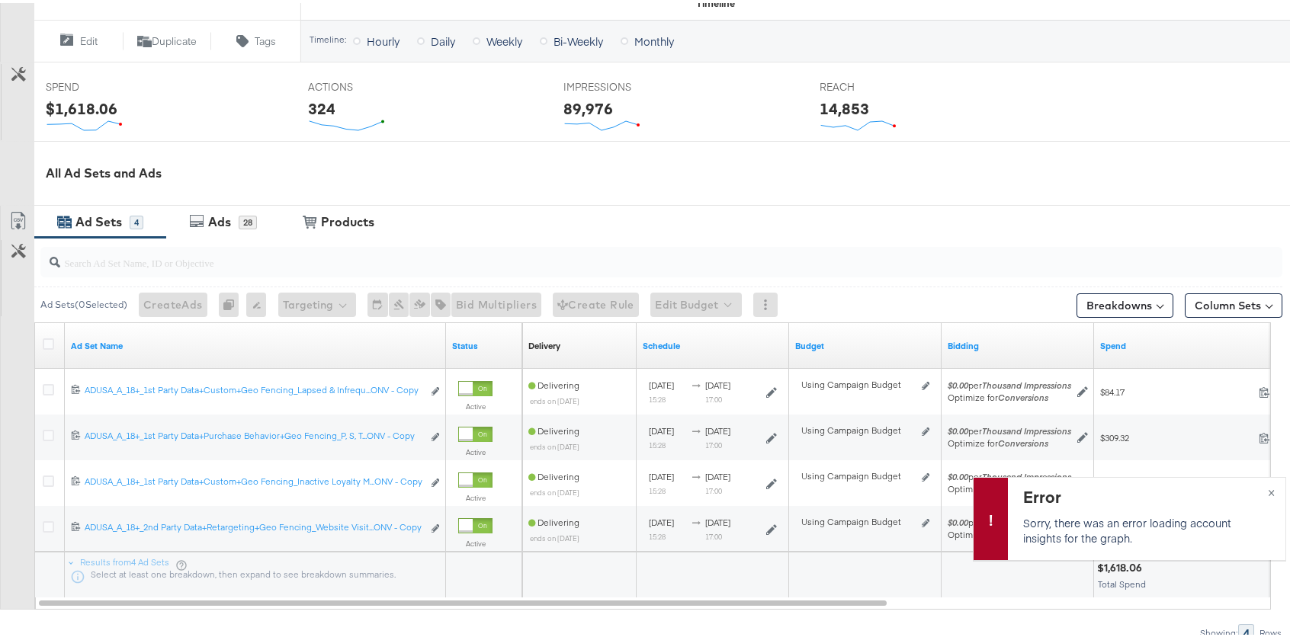
scroll to position [692, 0]
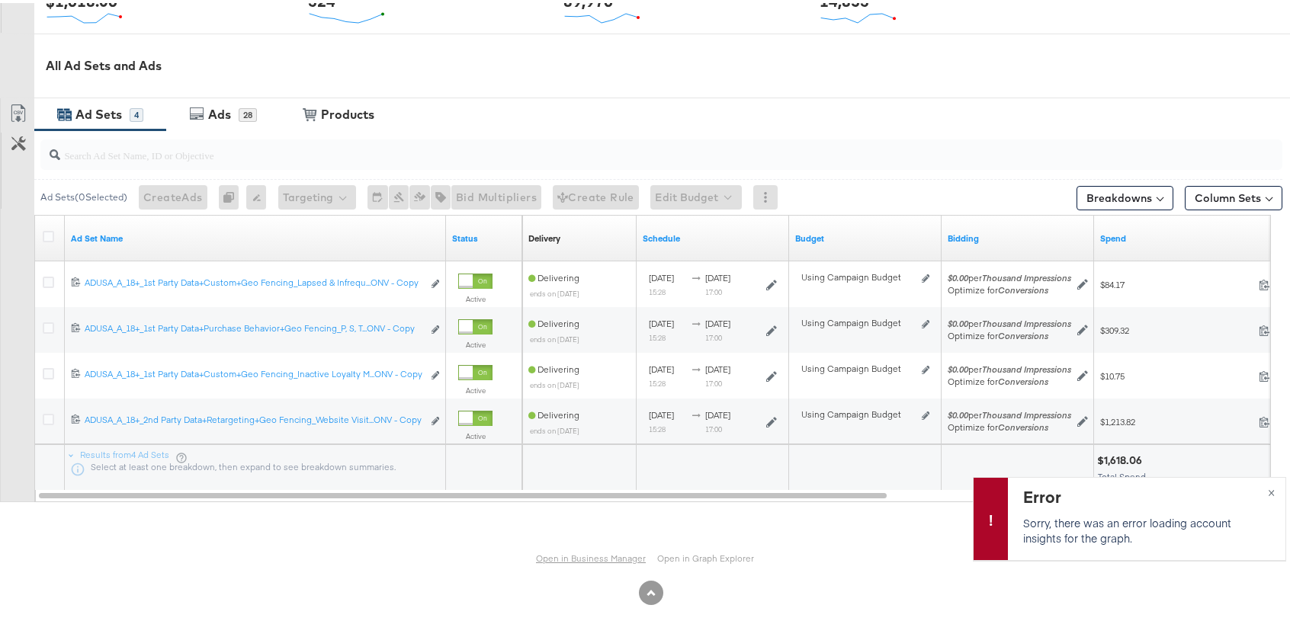
click at [590, 556] on link "Open in Business Manager" at bounding box center [591, 555] width 110 height 11
click at [191, 123] on div "Ads 28" at bounding box center [223, 111] width 114 height 33
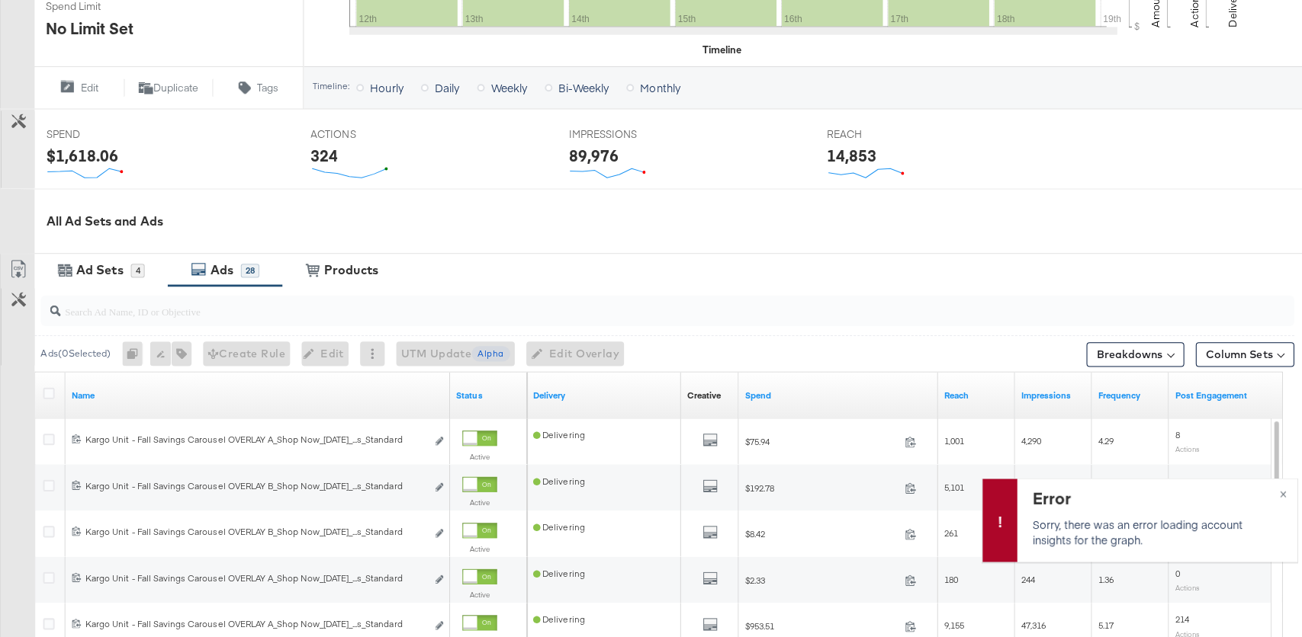
scroll to position [0, 0]
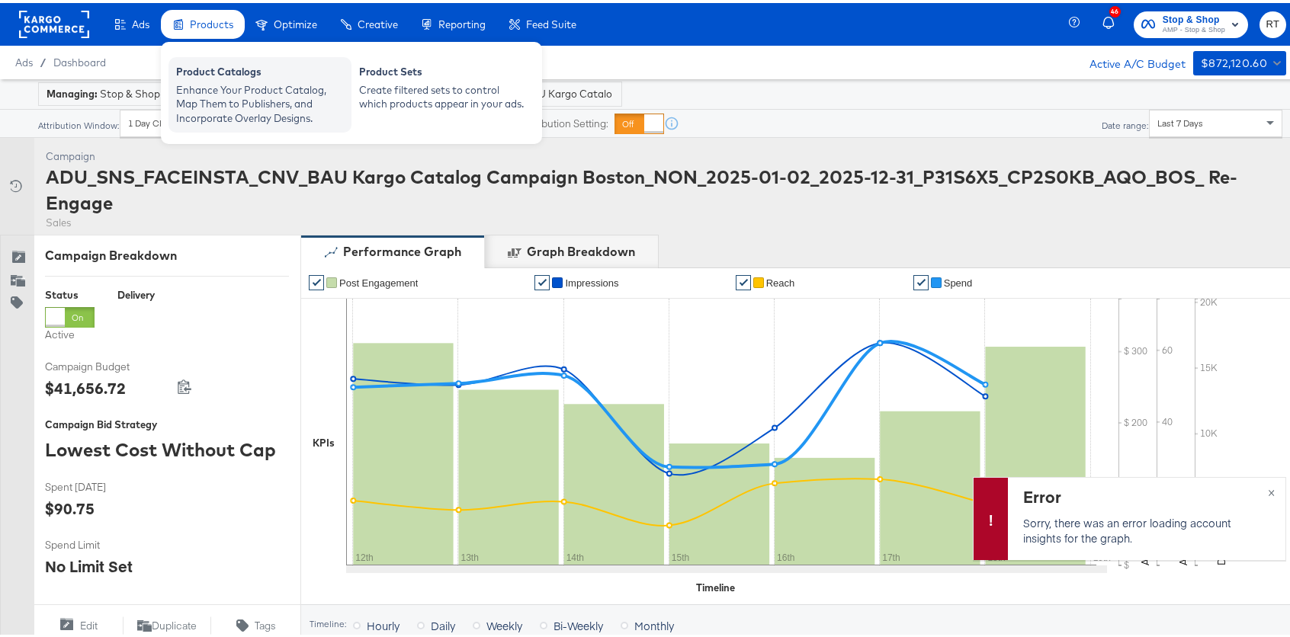
click at [226, 86] on div "Enhance Your Product Catalog, Map Them to Publishers, and Incorporate Overlay D…" at bounding box center [260, 101] width 168 height 43
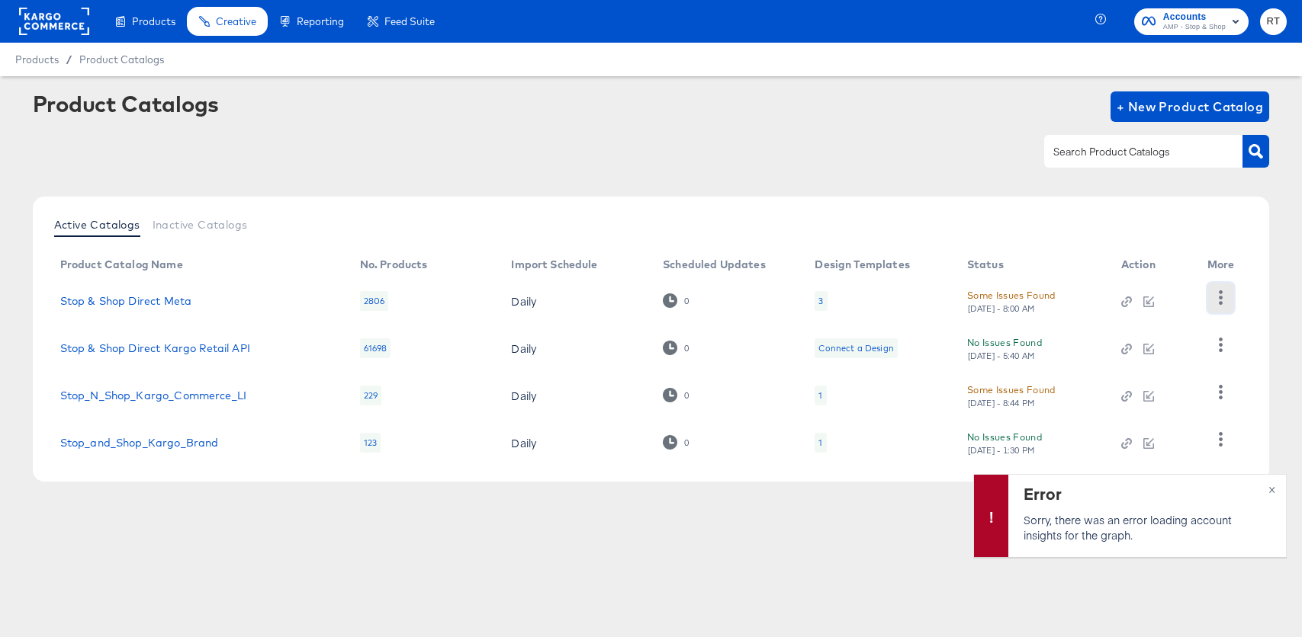
click at [1213, 296] on icon "button" at bounding box center [1220, 298] width 14 height 14
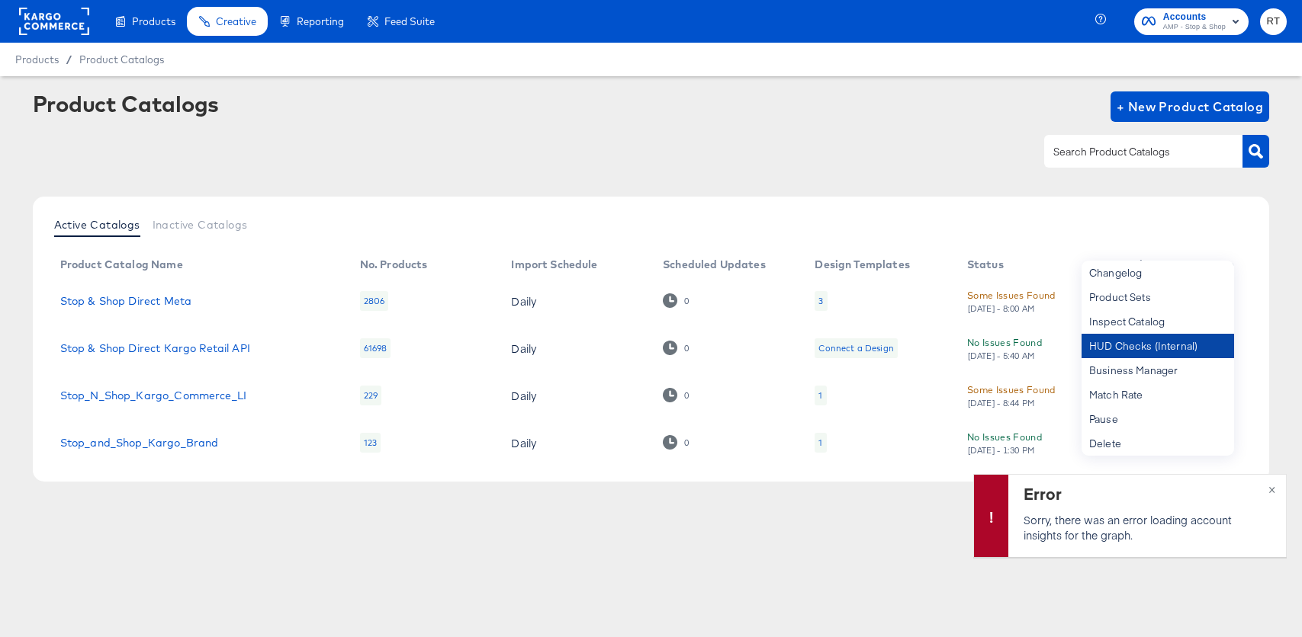
click at [1154, 352] on div "HUD Checks (Internal)" at bounding box center [1157, 346] width 152 height 24
